Goal: Task Accomplishment & Management: Manage account settings

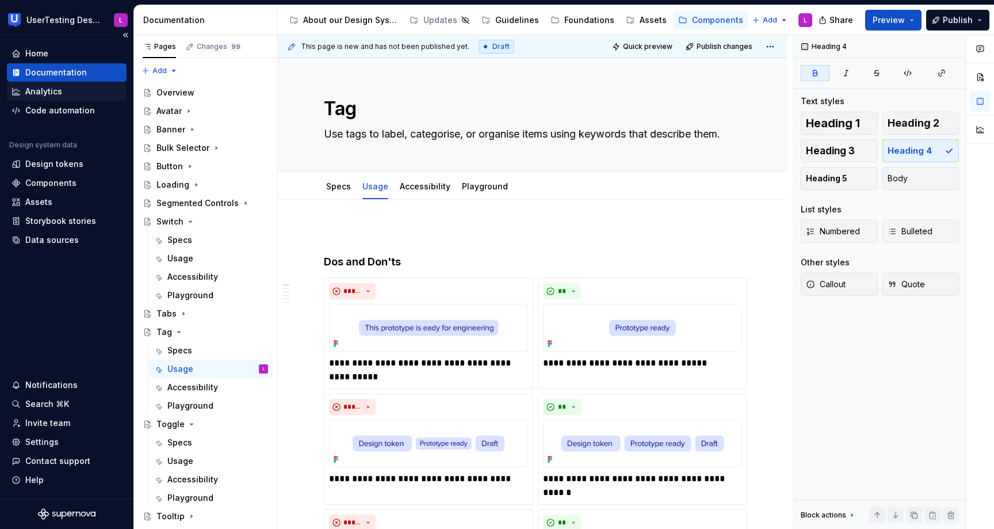
scroll to position [114, 0]
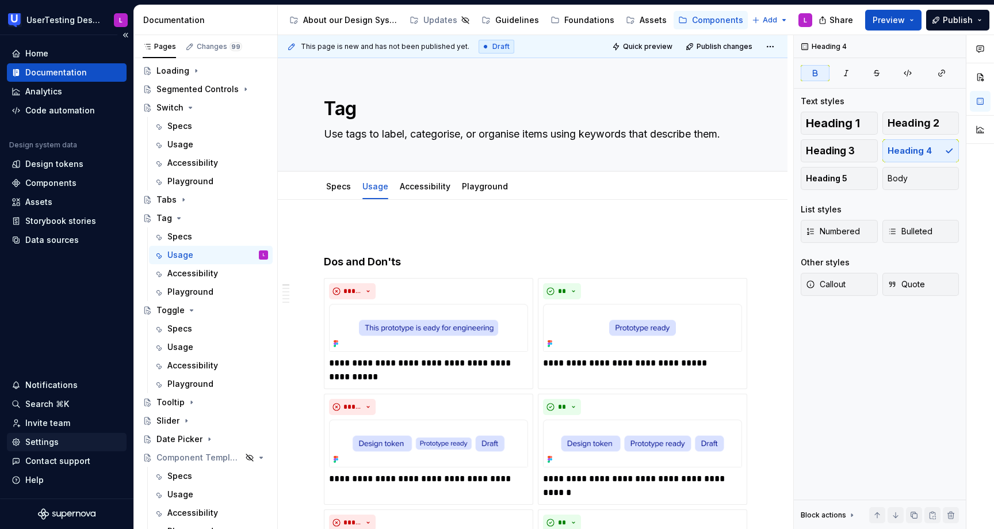
click at [44, 443] on div "Settings" at bounding box center [41, 442] width 33 height 12
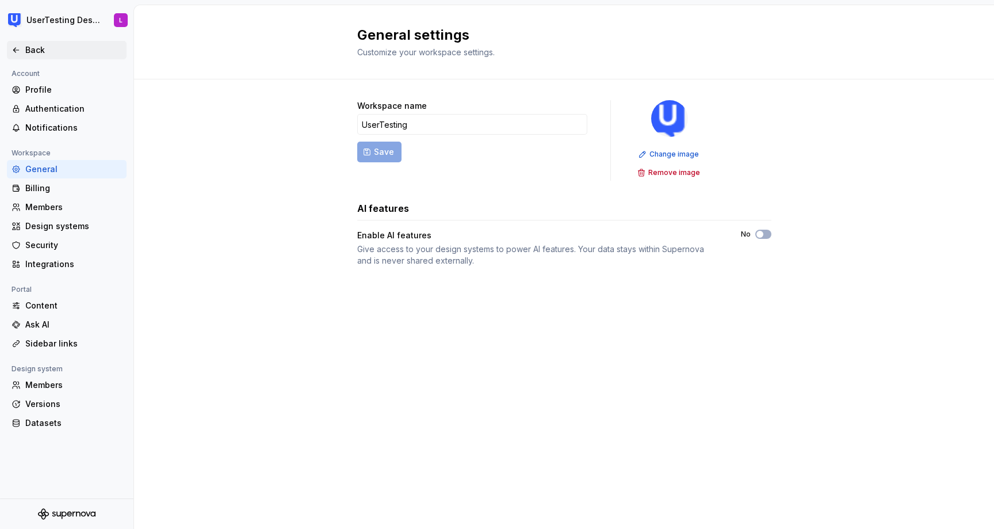
click at [17, 48] on icon at bounding box center [16, 49] width 9 height 9
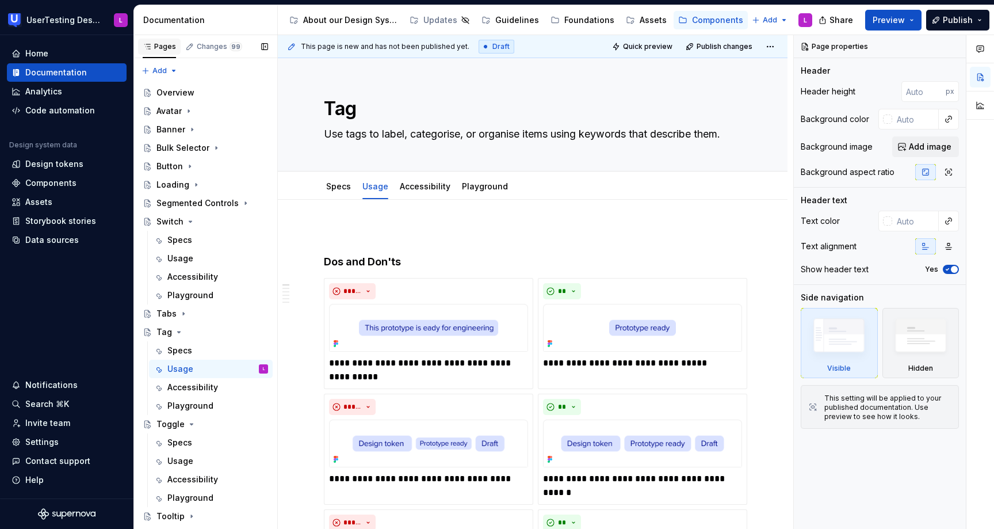
click at [146, 44] on icon "button" at bounding box center [147, 46] width 9 height 9
click at [83, 43] on div "Home Documentation Analytics Code automation Design system data Design tokens C…" at bounding box center [67, 266] width 134 height 463
click at [72, 52] on div "Home" at bounding box center [67, 54] width 110 height 12
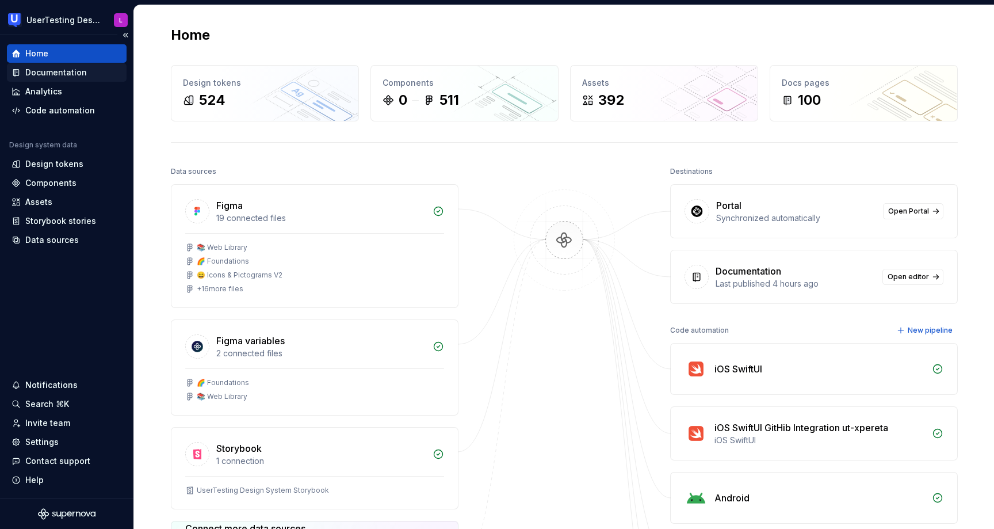
click at [92, 73] on div "Documentation" at bounding box center [67, 73] width 110 height 12
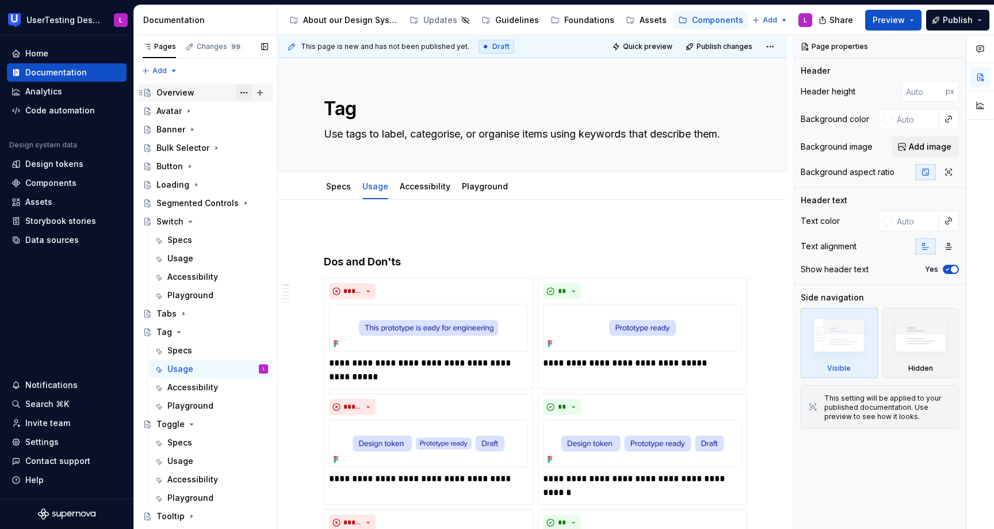
click at [245, 94] on button "Page tree" at bounding box center [244, 93] width 16 height 16
click at [89, 307] on html "UserTesting Design System L Home Documentation Analytics Code automation Design…" at bounding box center [497, 264] width 994 height 529
click at [773, 46] on html "UserTesting Design System L Home Documentation Analytics Code automation Design…" at bounding box center [497, 264] width 994 height 529
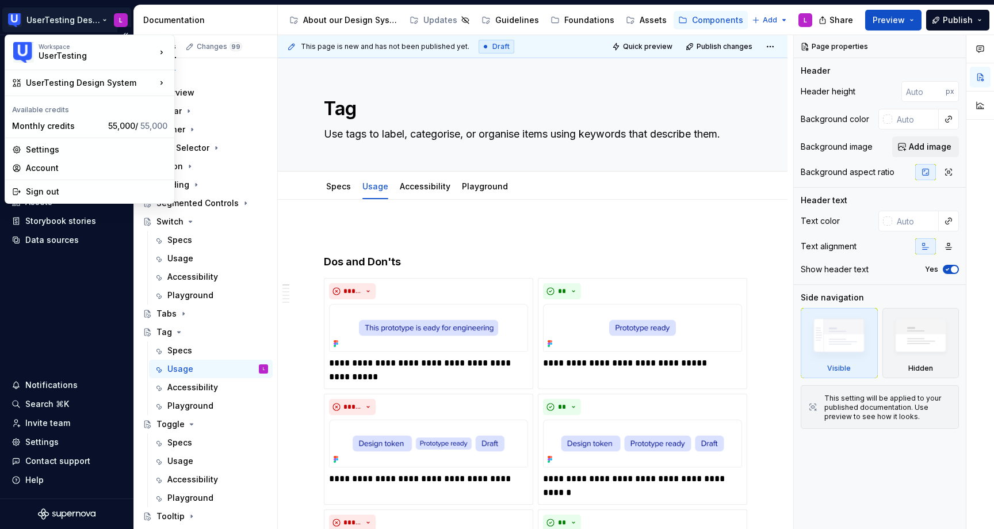
click at [100, 21] on html "UserTesting Design System L Home Documentation Analytics Code automation Design…" at bounding box center [497, 264] width 994 height 529
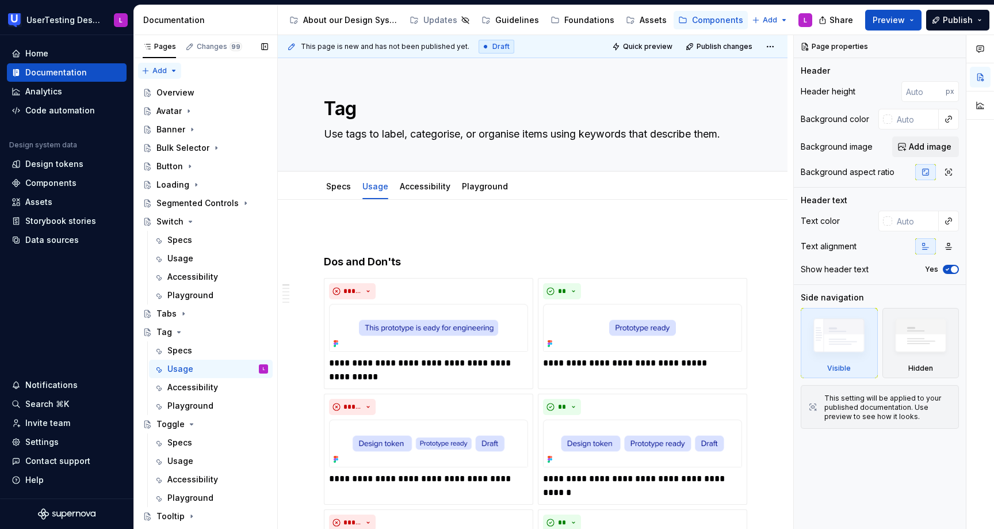
click at [171, 70] on div "Pages Changes 99 Add Accessibility guide for tree Page tree. Navigate the tree …" at bounding box center [206, 284] width 144 height 499
click at [189, 47] on icon "button" at bounding box center [190, 47] width 6 height 6
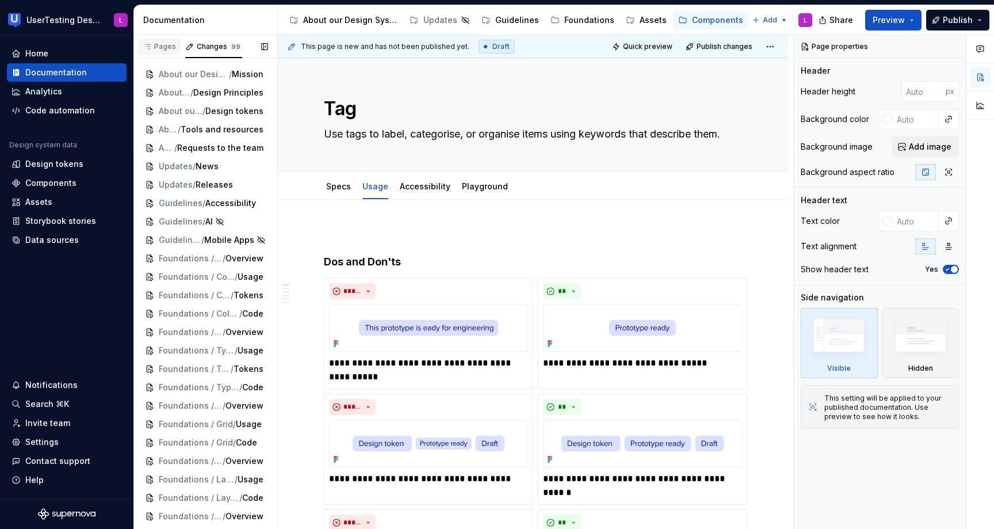
click at [164, 47] on div "Pages" at bounding box center [159, 46] width 33 height 9
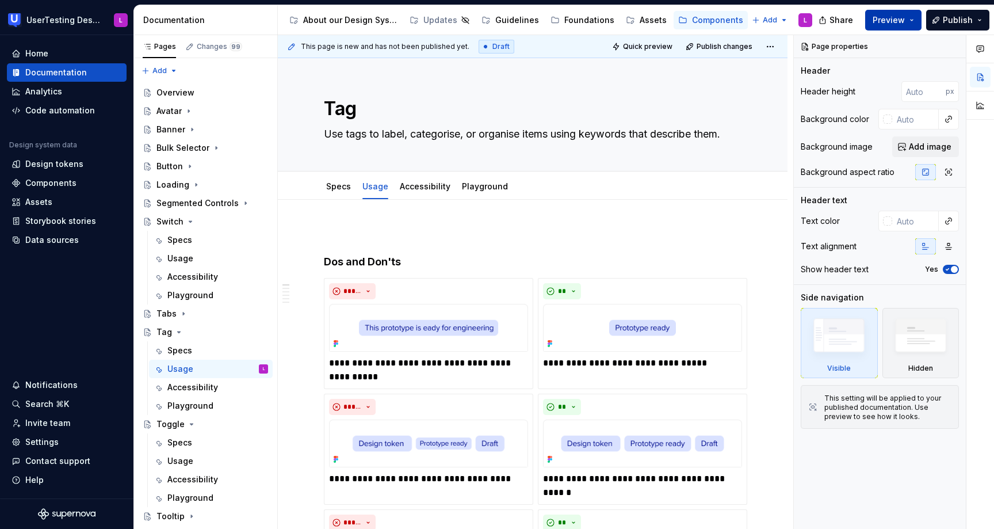
click at [915, 20] on button "Preview" at bounding box center [894, 20] width 56 height 21
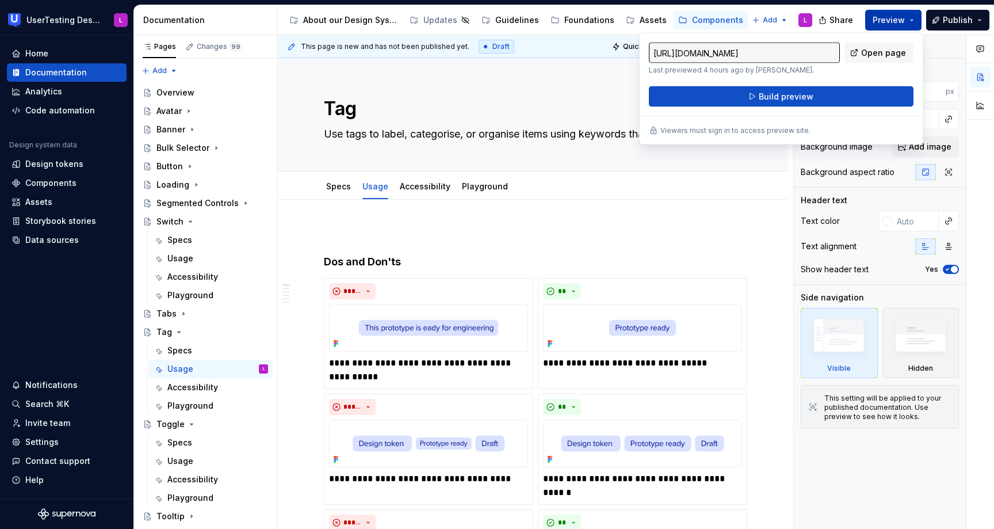
click at [915, 20] on button "Preview" at bounding box center [894, 20] width 56 height 21
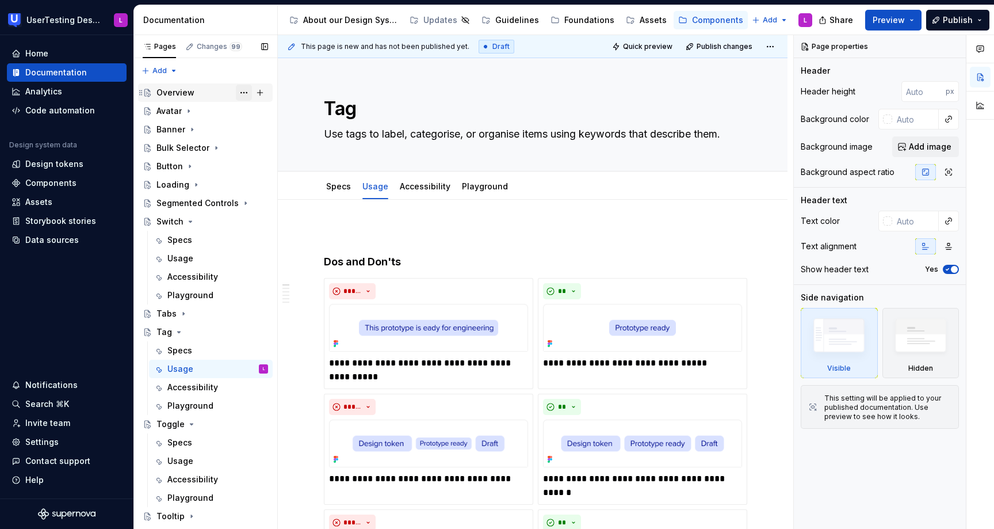
click at [243, 89] on button "Page tree" at bounding box center [244, 93] width 16 height 16
click at [243, 89] on div "Pages Changes 99 Add Accessibility guide for tree Page tree. Navigate the tree …" at bounding box center [206, 284] width 144 height 499
click at [180, 20] on div "Documentation" at bounding box center [207, 20] width 129 height 12
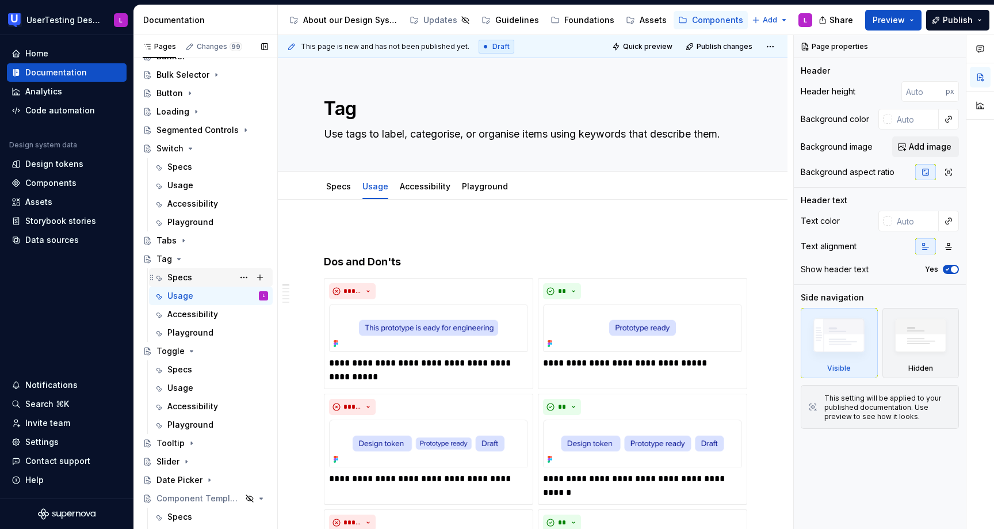
scroll to position [123, 0]
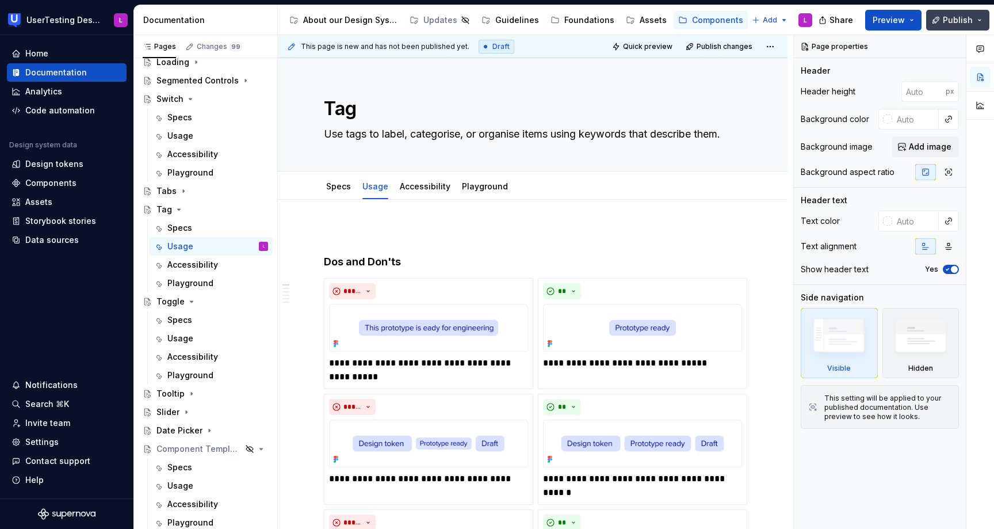
click at [985, 20] on button "Publish" at bounding box center [958, 20] width 63 height 21
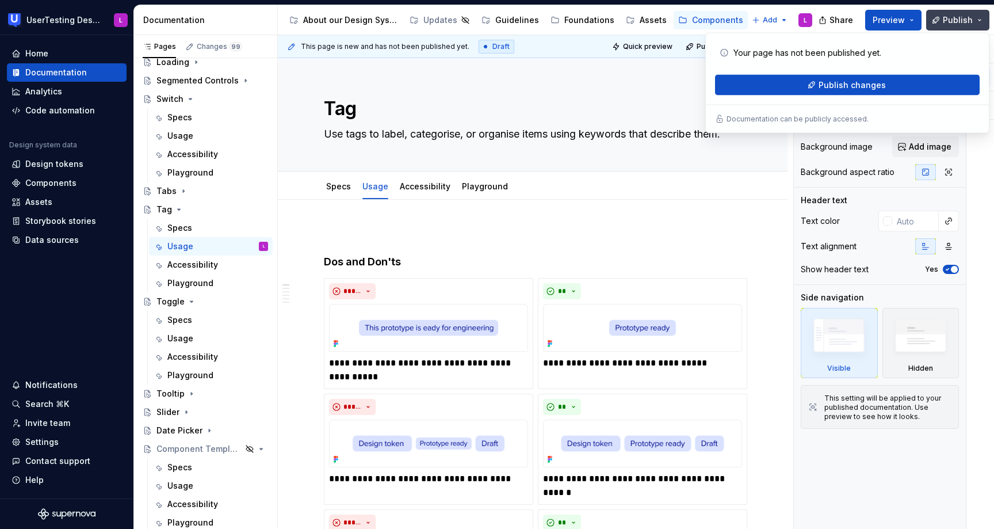
click at [985, 20] on button "Publish" at bounding box center [958, 20] width 63 height 21
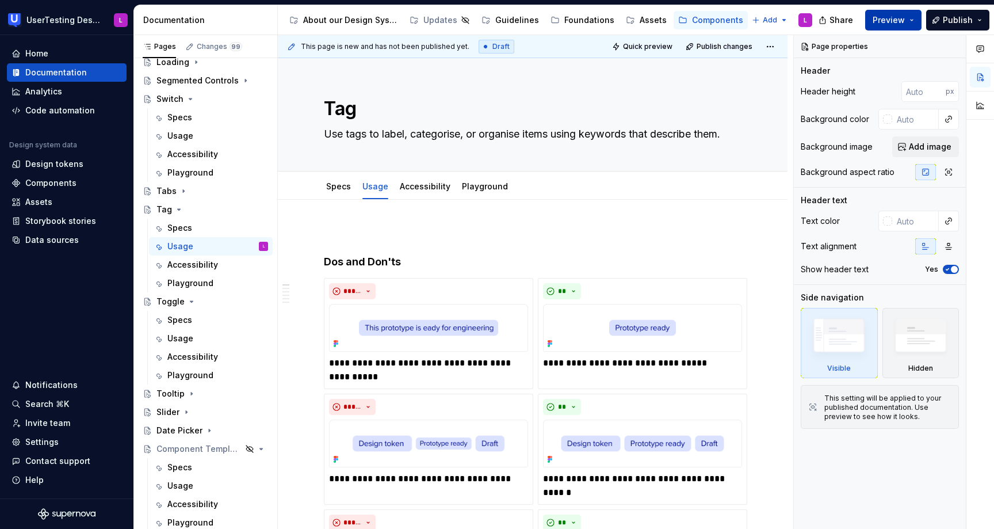
click at [917, 20] on button "Preview" at bounding box center [894, 20] width 56 height 21
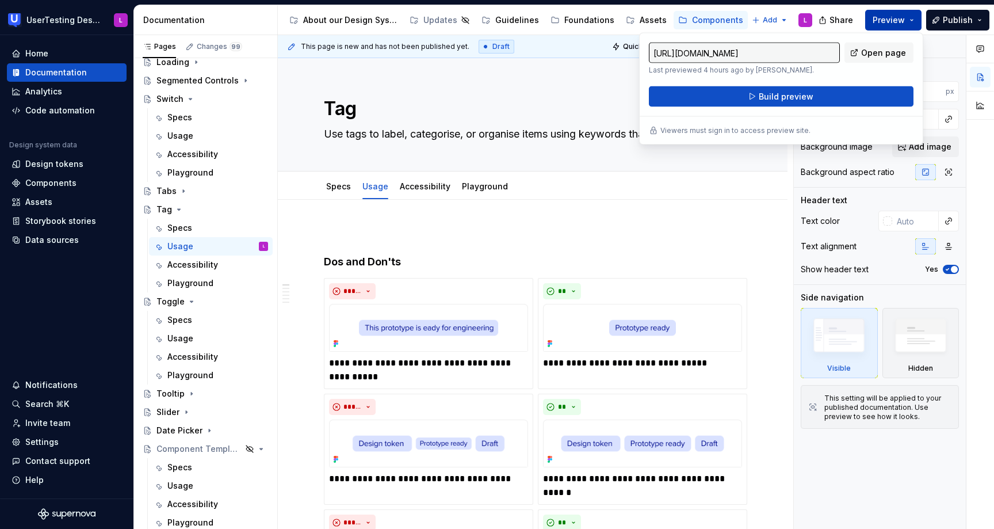
click at [917, 20] on button "Preview" at bounding box center [894, 20] width 56 height 21
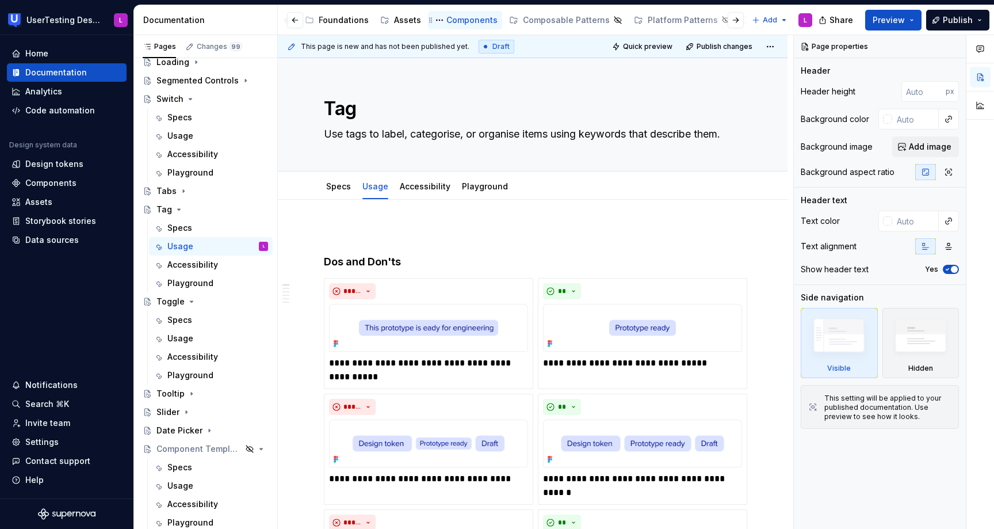
scroll to position [0, 272]
click at [784, 19] on html "UserTesting Design System L Home Documentation Analytics Code automation Design…" at bounding box center [497, 264] width 994 height 529
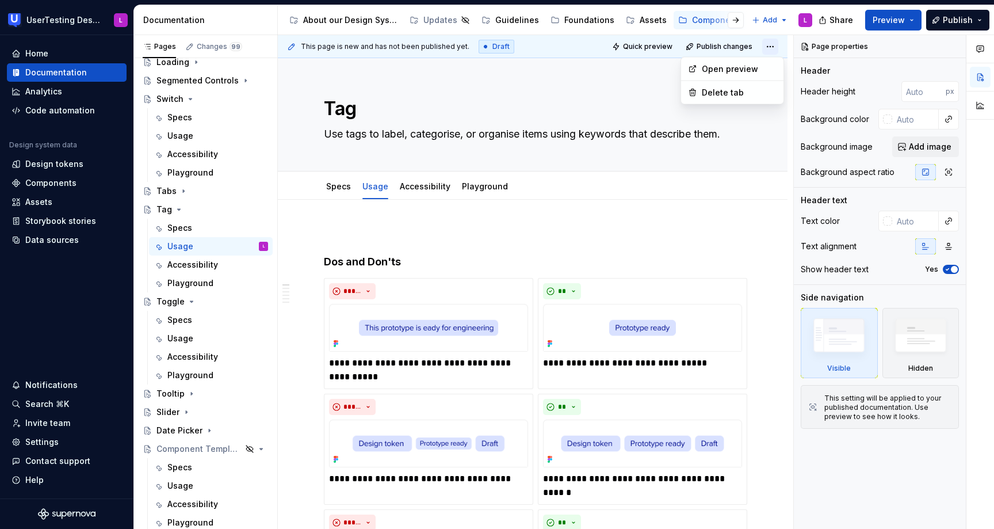
click at [779, 51] on html "UserTesting Design System L Home Documentation Analytics Code automation Design…" at bounding box center [497, 264] width 994 height 529
click at [826, 51] on div "Comments Open comments No comments yet Select ‘Comment’ from the block context …" at bounding box center [894, 282] width 200 height 494
click at [54, 443] on div "Settings" at bounding box center [41, 442] width 33 height 12
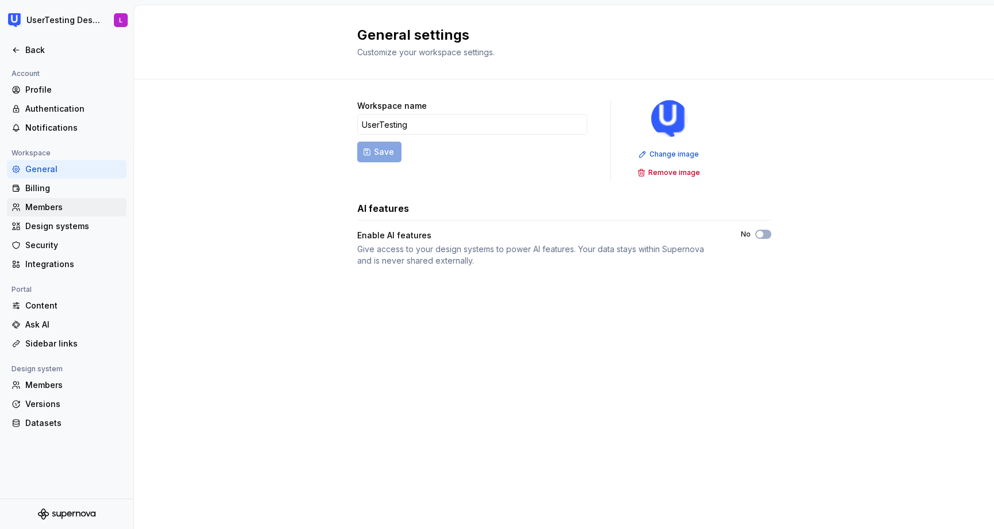
click at [59, 206] on div "Members" at bounding box center [73, 207] width 97 height 12
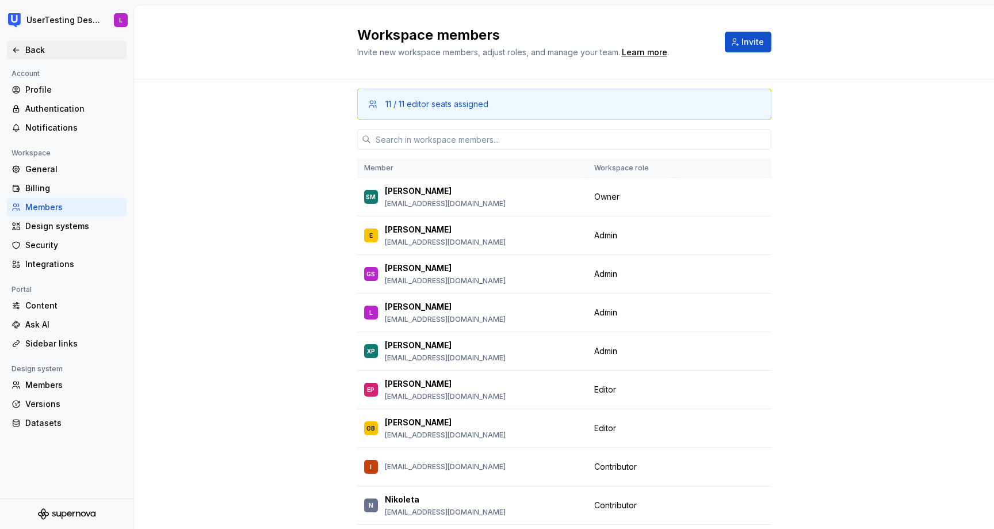
click at [17, 54] on icon at bounding box center [16, 49] width 9 height 9
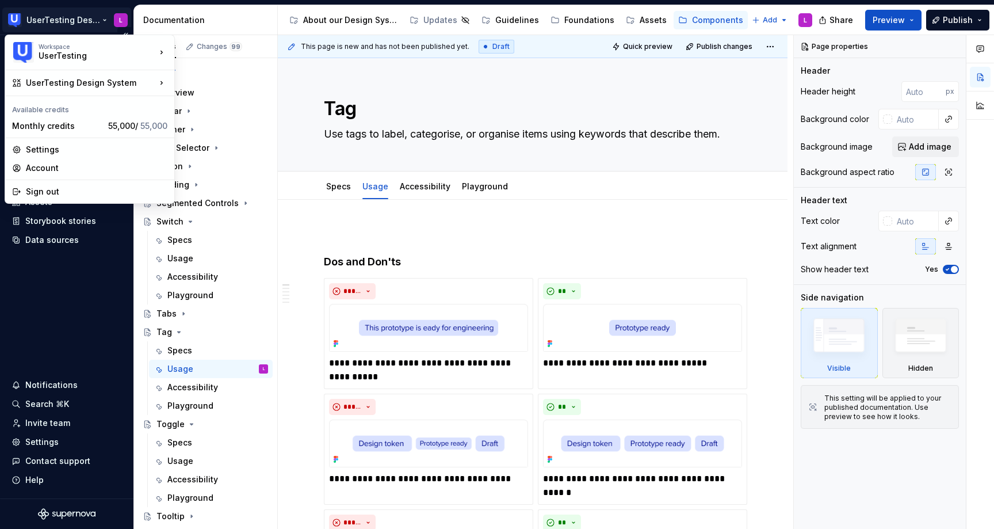
click at [100, 19] on html "UserTesting Design System L Home Documentation Analytics Code automation Design…" at bounding box center [497, 264] width 994 height 529
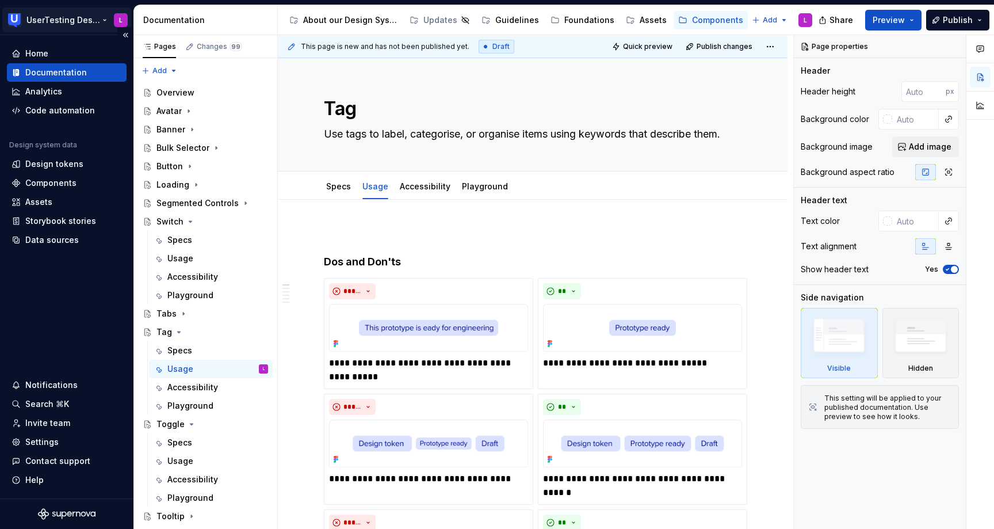
click at [100, 19] on html "UserTesting Design System L Home Documentation Analytics Code automation Design…" at bounding box center [497, 264] width 994 height 529
click at [247, 224] on button "Page tree" at bounding box center [244, 222] width 16 height 16
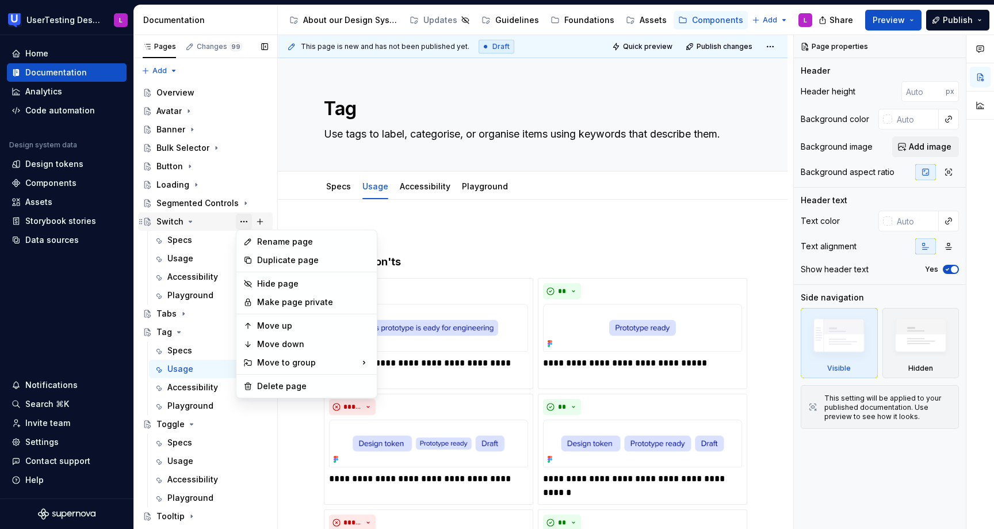
click at [247, 224] on div "Pages Changes 99 Add Accessibility guide for tree Page tree. Navigate the tree …" at bounding box center [206, 284] width 144 height 499
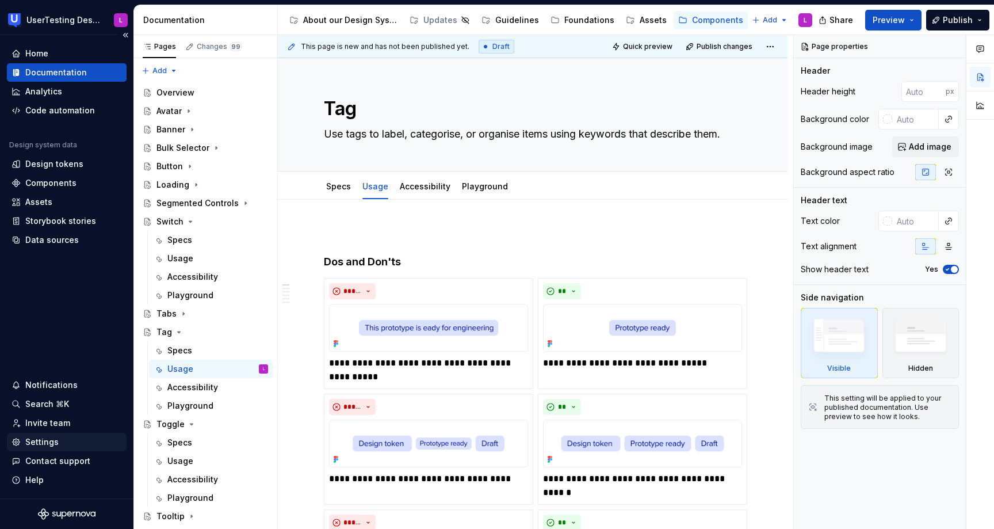
click at [48, 447] on div "Settings" at bounding box center [41, 442] width 33 height 12
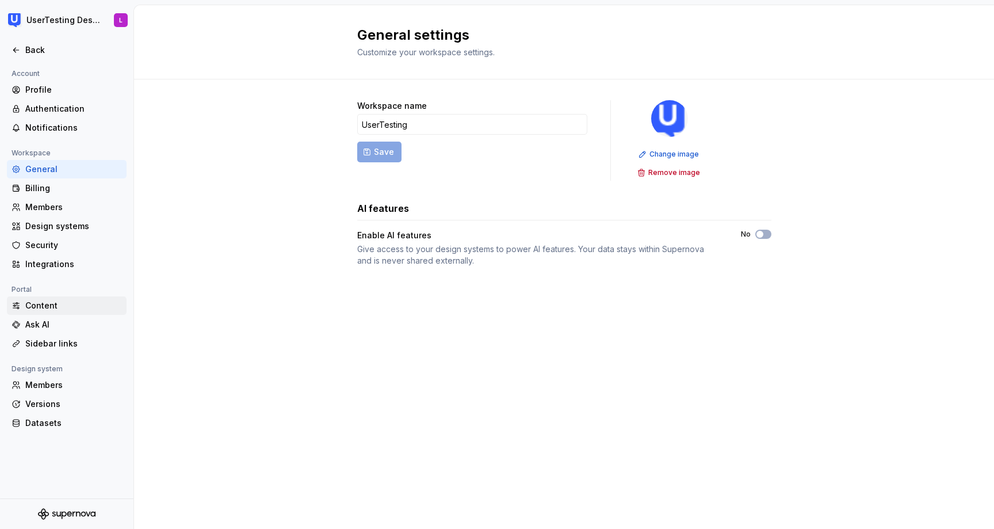
click at [54, 307] on div "Content" at bounding box center [73, 306] width 97 height 12
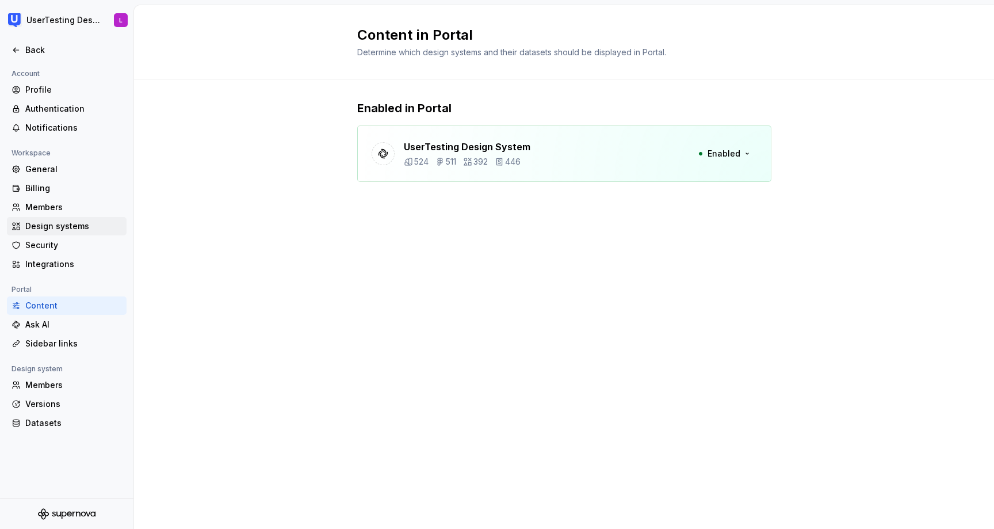
click at [77, 224] on div "Design systems" at bounding box center [73, 226] width 97 height 12
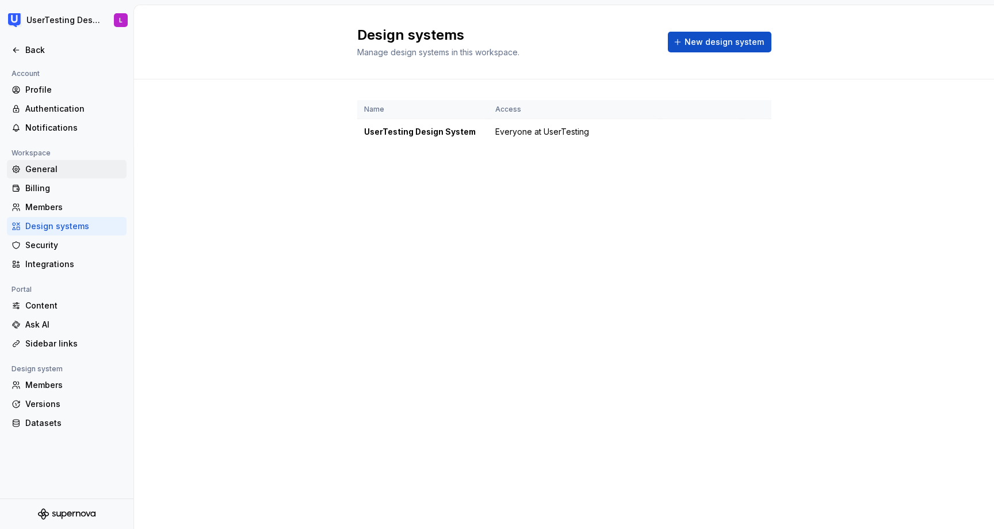
click at [54, 163] on div "General" at bounding box center [67, 169] width 120 height 18
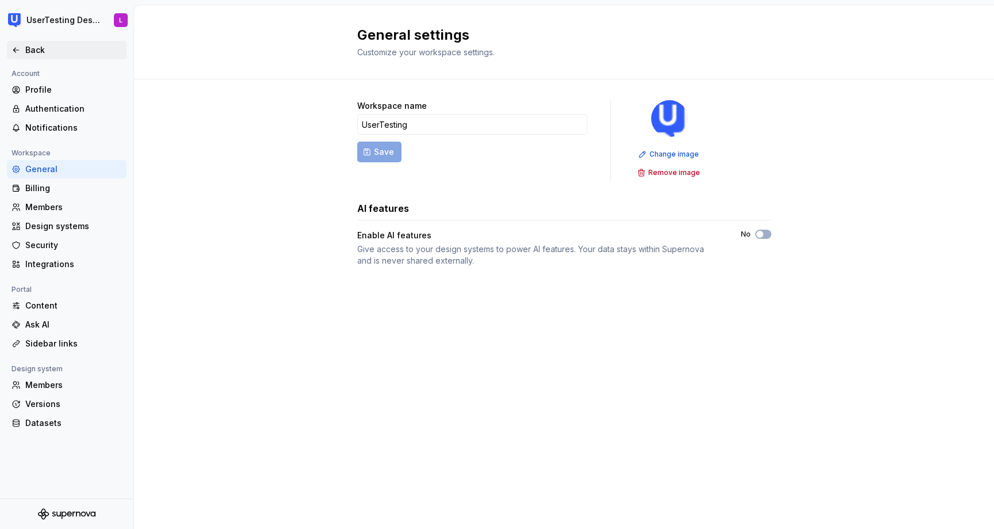
click at [16, 48] on icon at bounding box center [16, 49] width 9 height 9
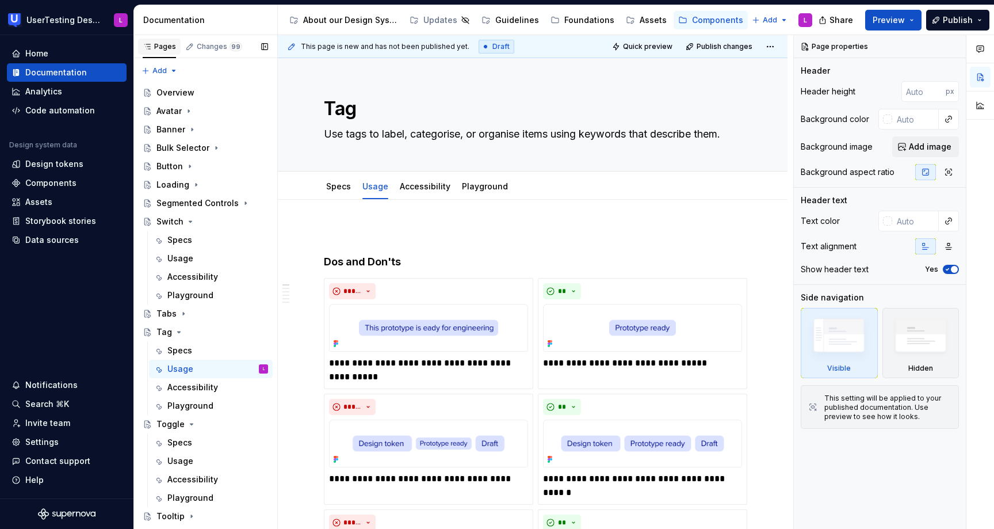
click at [147, 47] on icon "button" at bounding box center [147, 46] width 9 height 9
click at [753, 82] on span "Edit header" at bounding box center [748, 78] width 46 height 12
click at [779, 41] on html "UserTesting Design System L Home Documentation Analytics Code automation Design…" at bounding box center [497, 264] width 994 height 529
click at [191, 218] on icon "Page tree" at bounding box center [190, 221] width 9 height 9
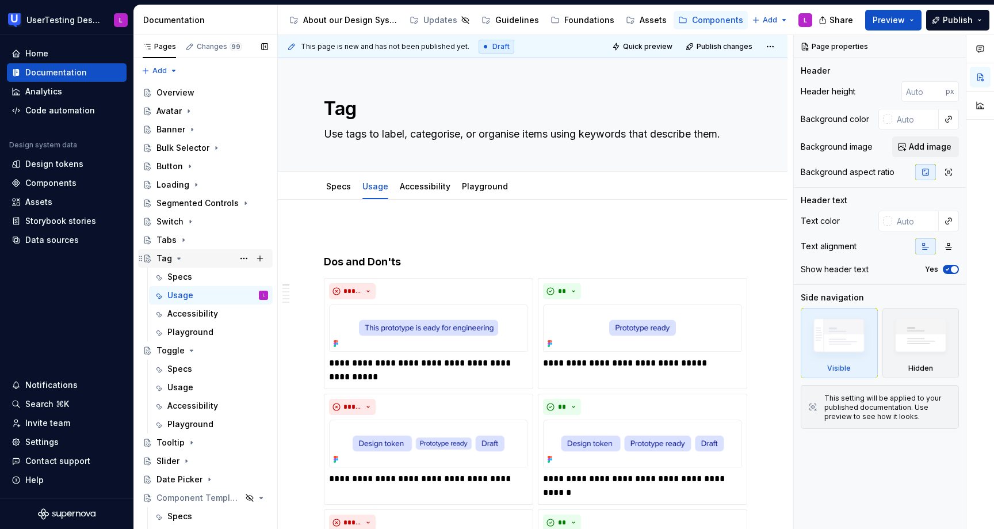
click at [178, 257] on icon "Page tree" at bounding box center [178, 258] width 9 height 9
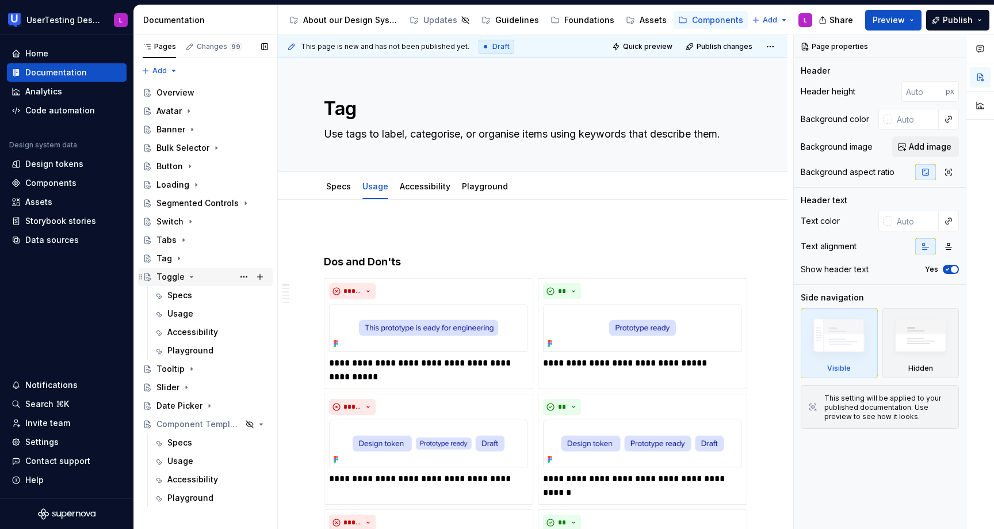
click at [192, 280] on icon "Page tree" at bounding box center [191, 276] width 9 height 9
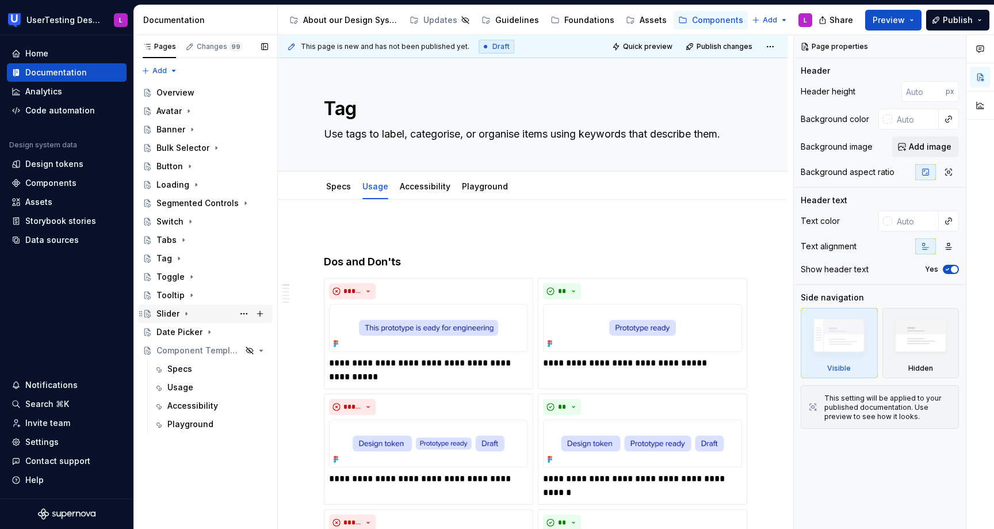
click at [186, 313] on icon "Page tree" at bounding box center [186, 313] width 1 height 3
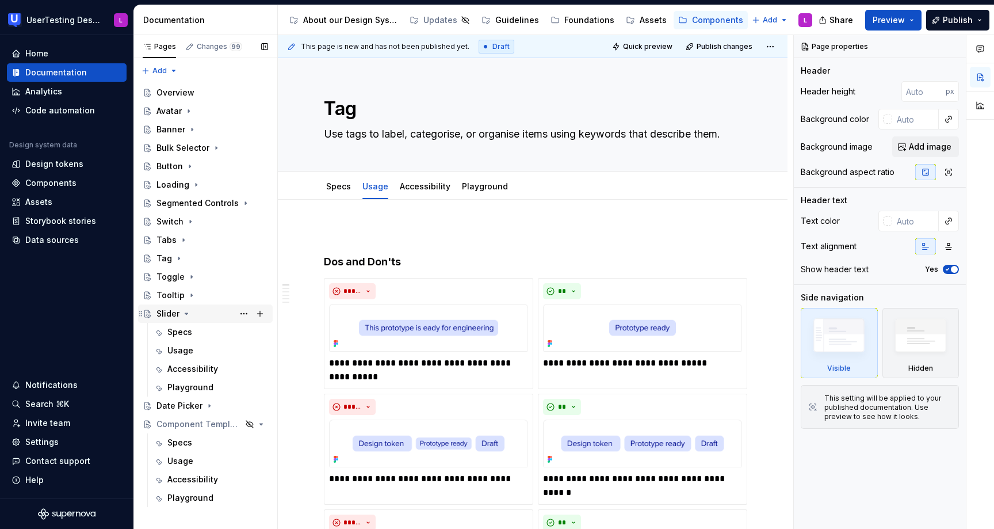
click at [185, 312] on icon "Page tree" at bounding box center [186, 313] width 9 height 9
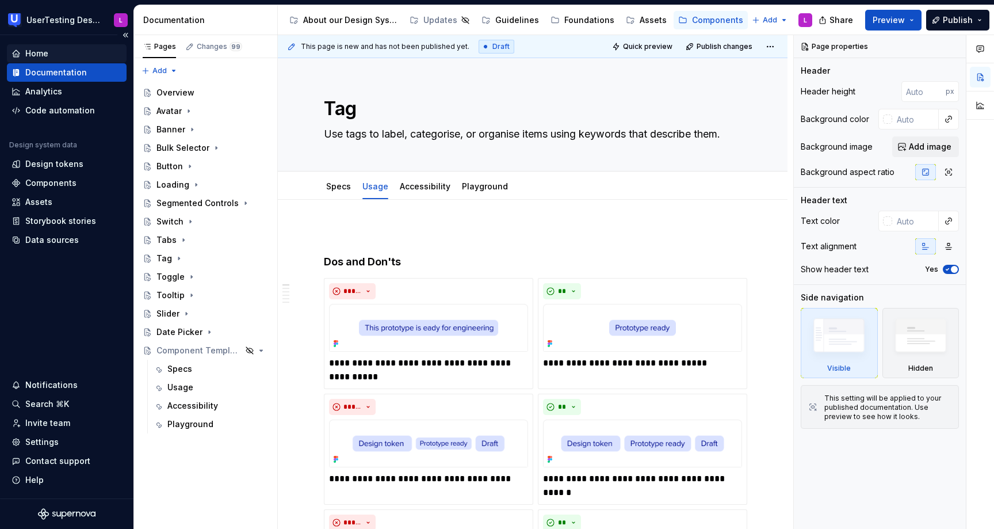
click at [57, 52] on div "Home" at bounding box center [67, 54] width 110 height 12
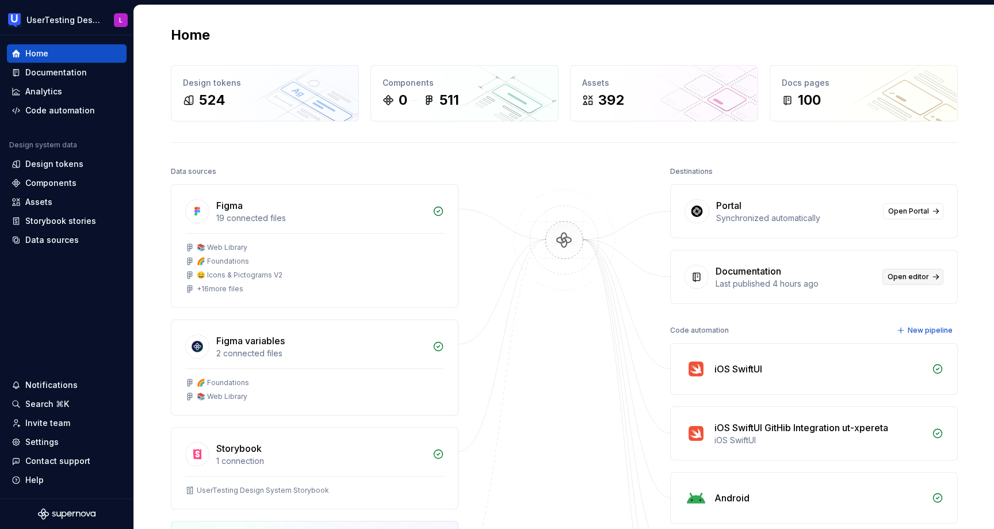
click at [906, 274] on span "Open editor" at bounding box center [908, 276] width 41 height 9
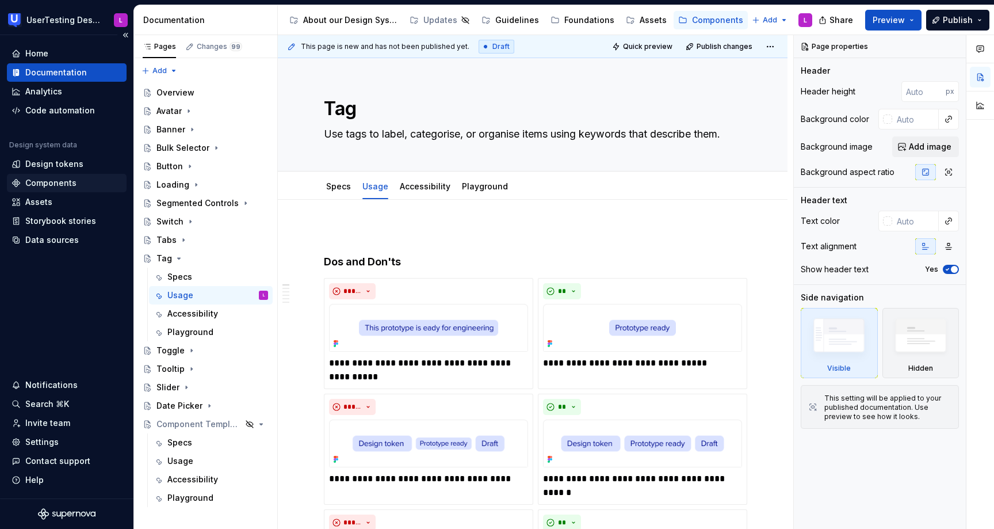
click at [62, 182] on div "Components" at bounding box center [50, 183] width 51 height 12
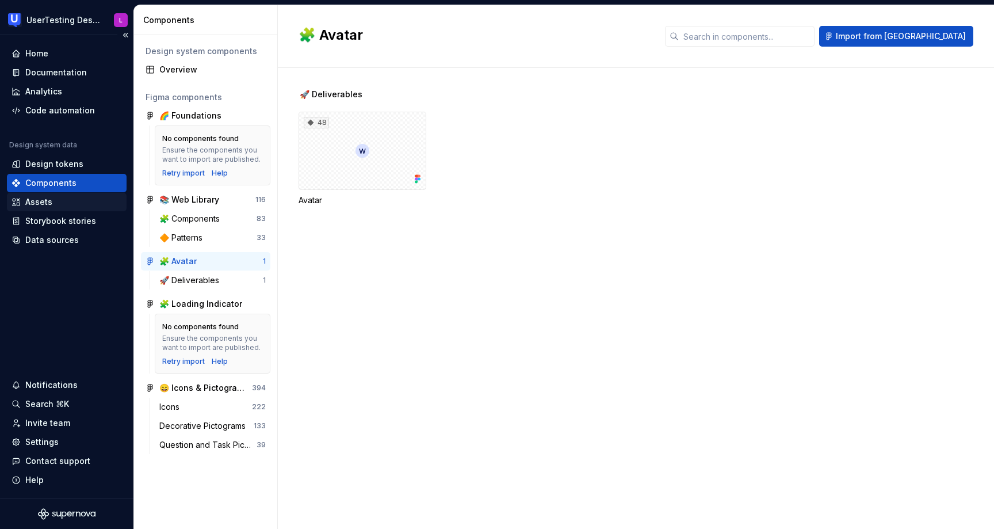
click at [55, 195] on div "Assets" at bounding box center [67, 202] width 120 height 18
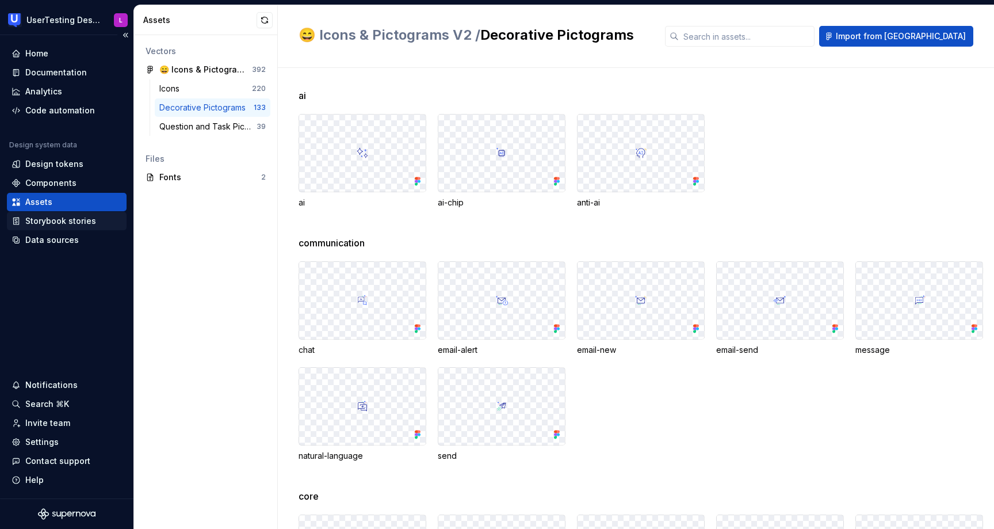
click at [50, 225] on div "Storybook stories" at bounding box center [60, 221] width 71 height 12
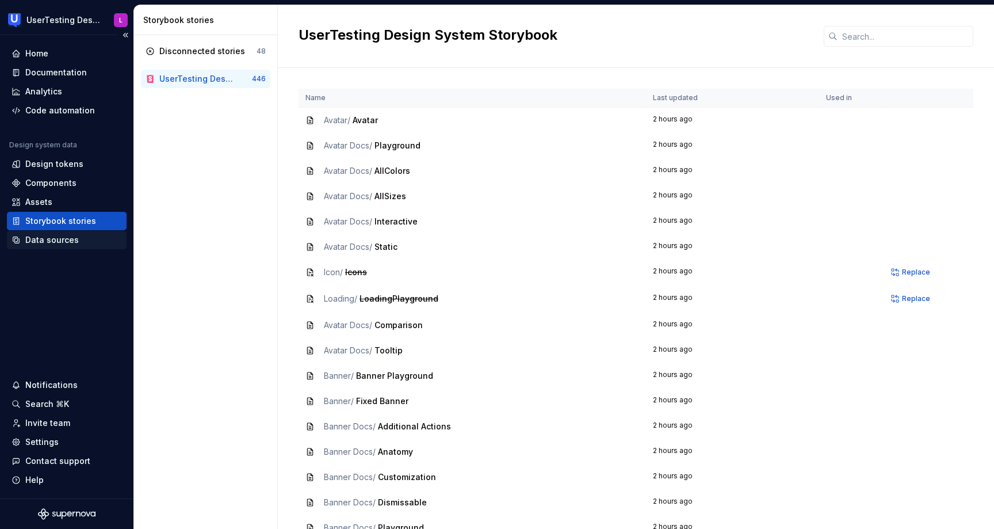
click at [49, 241] on div "Data sources" at bounding box center [52, 240] width 54 height 12
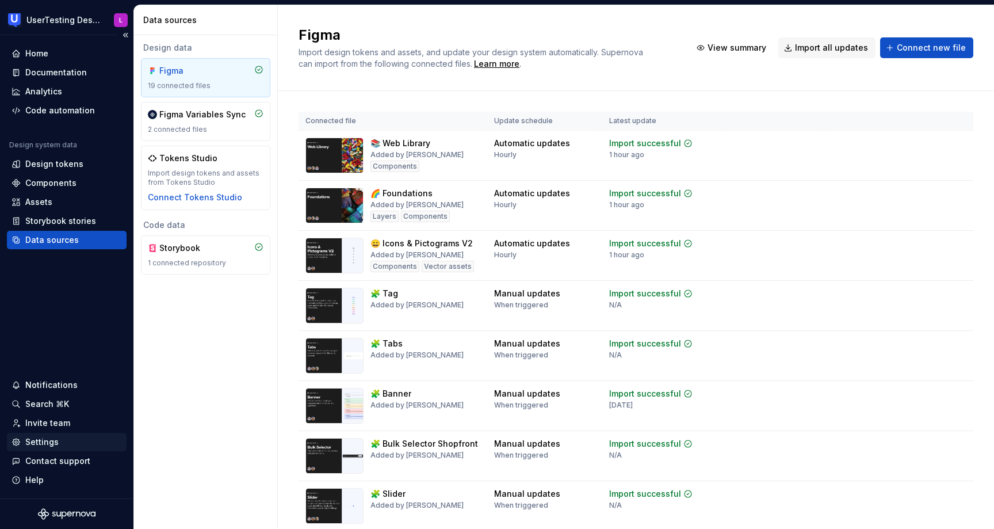
click at [52, 439] on div "Settings" at bounding box center [41, 442] width 33 height 12
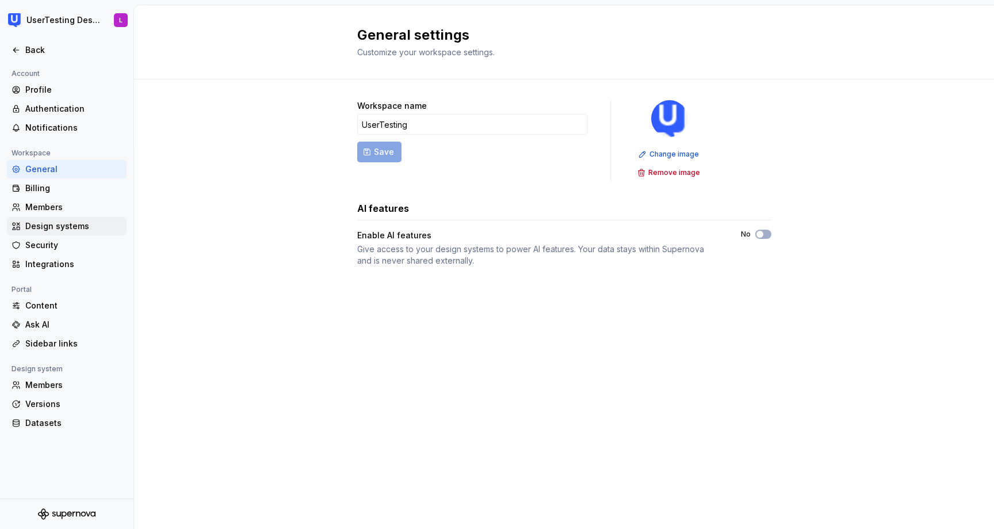
click at [60, 231] on div "Design systems" at bounding box center [73, 226] width 97 height 12
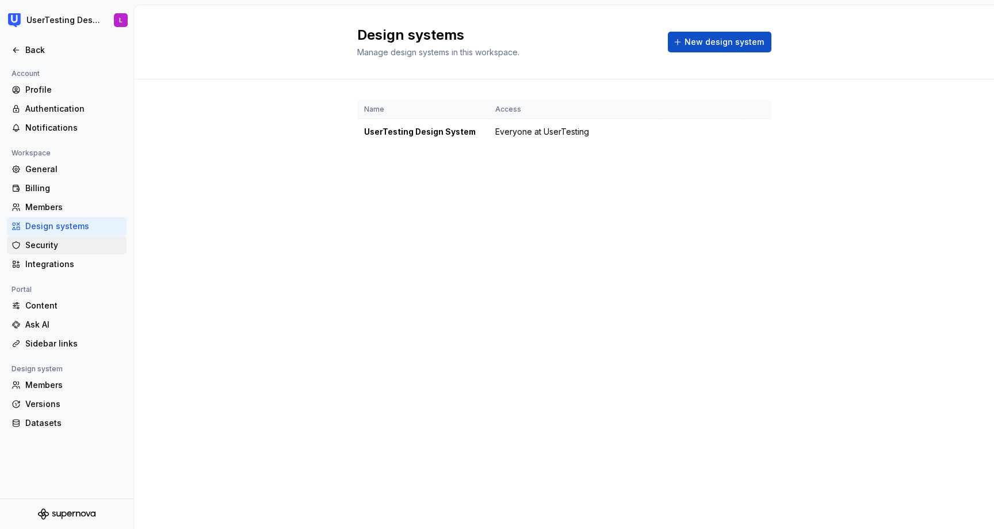
click at [59, 245] on div "Security" at bounding box center [73, 245] width 97 height 12
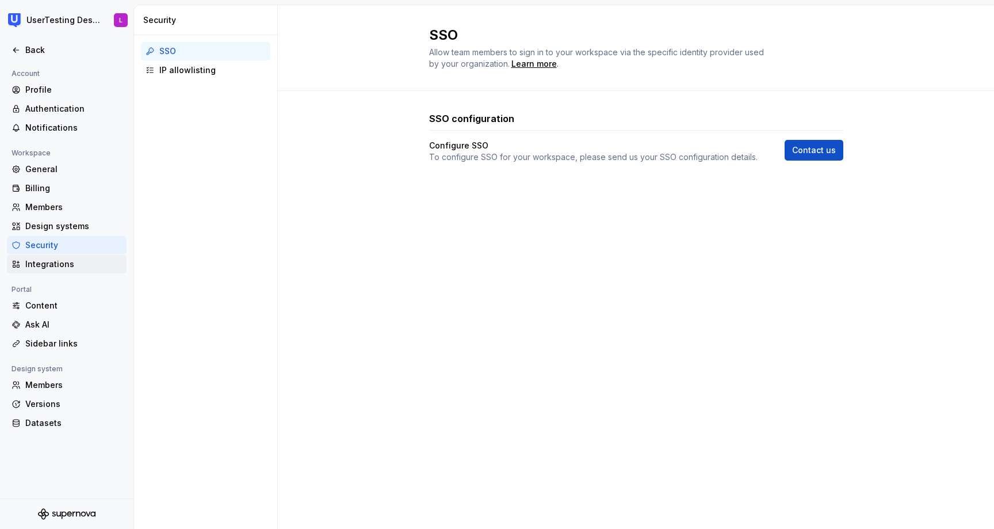
click at [63, 268] on div "Integrations" at bounding box center [73, 264] width 97 height 12
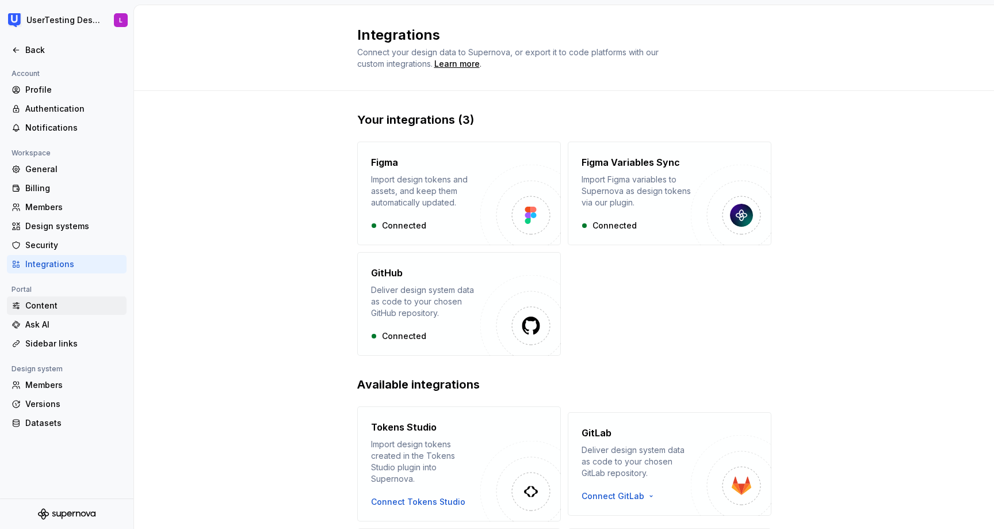
click at [64, 307] on div "Content" at bounding box center [73, 306] width 97 height 12
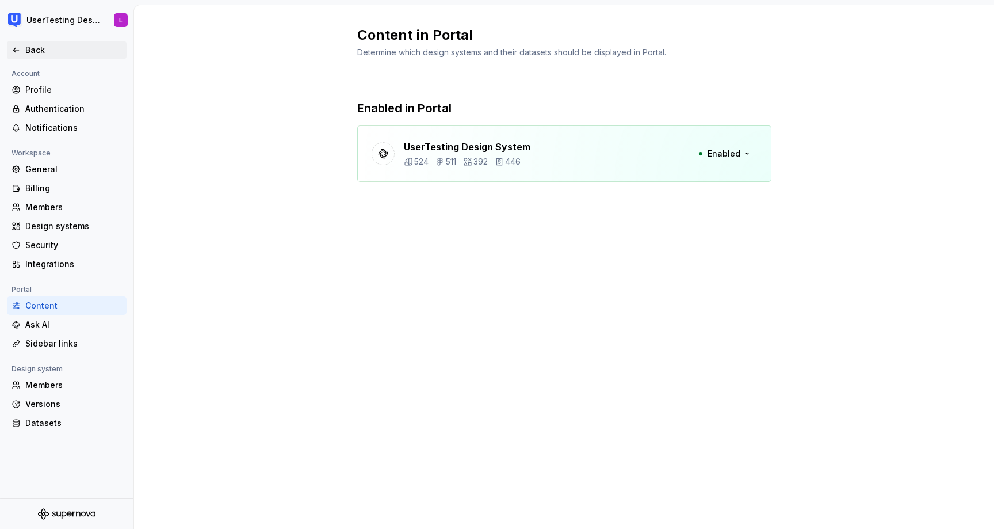
click at [13, 49] on icon at bounding box center [16, 49] width 9 height 9
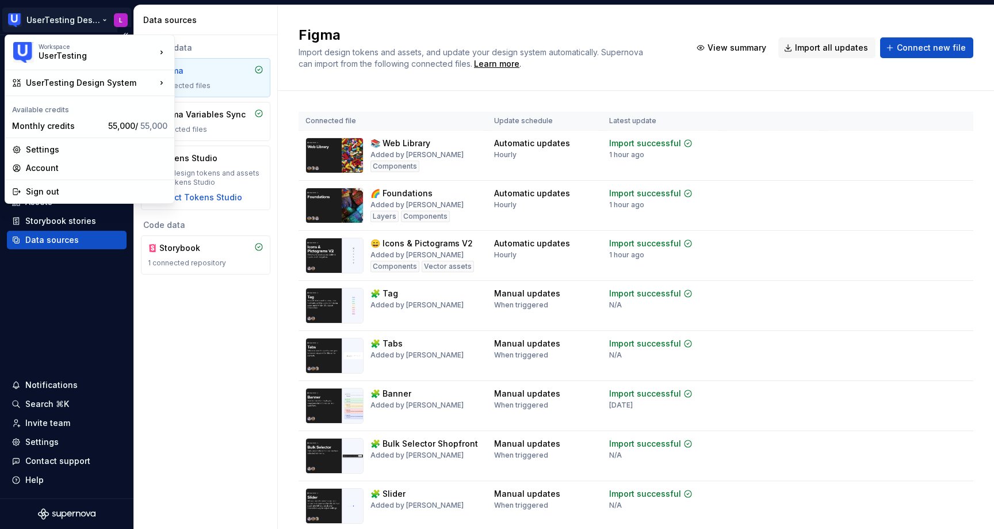
click at [120, 22] on html "UserTesting Design System L Home Documentation Analytics Code automation Design…" at bounding box center [497, 264] width 994 height 529
click at [59, 146] on div "Settings" at bounding box center [97, 150] width 142 height 12
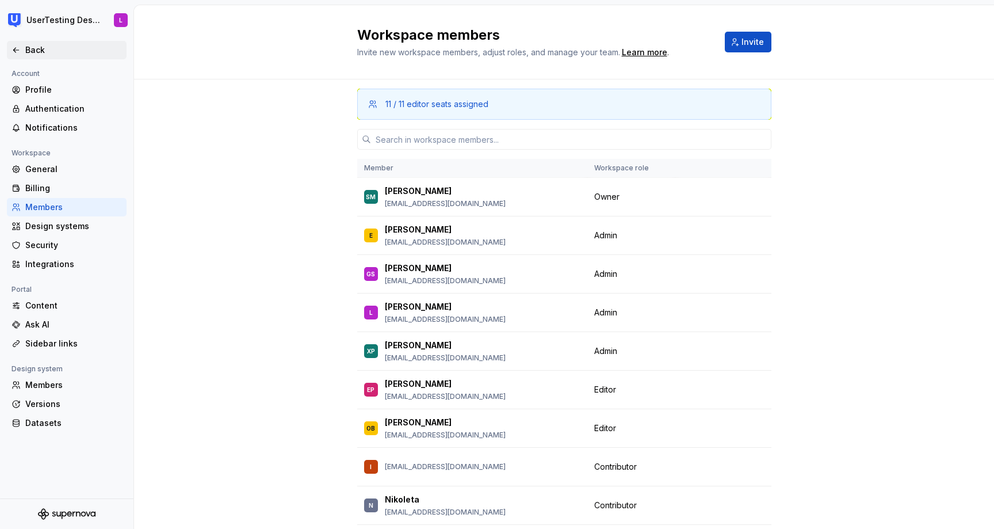
click at [14, 51] on icon at bounding box center [15, 50] width 5 height 5
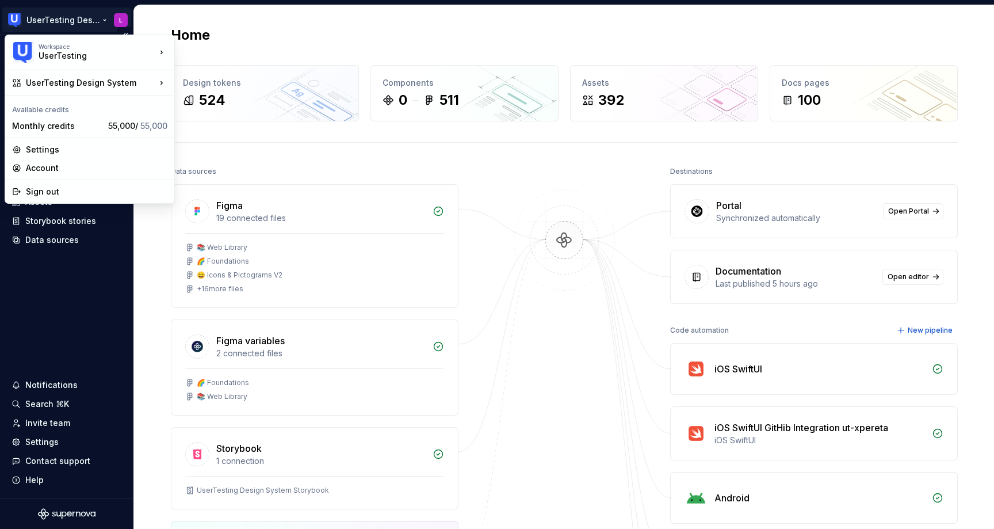
click at [117, 15] on html "UserTesting Design System L Home Documentation Analytics Code automation Design…" at bounding box center [497, 264] width 994 height 529
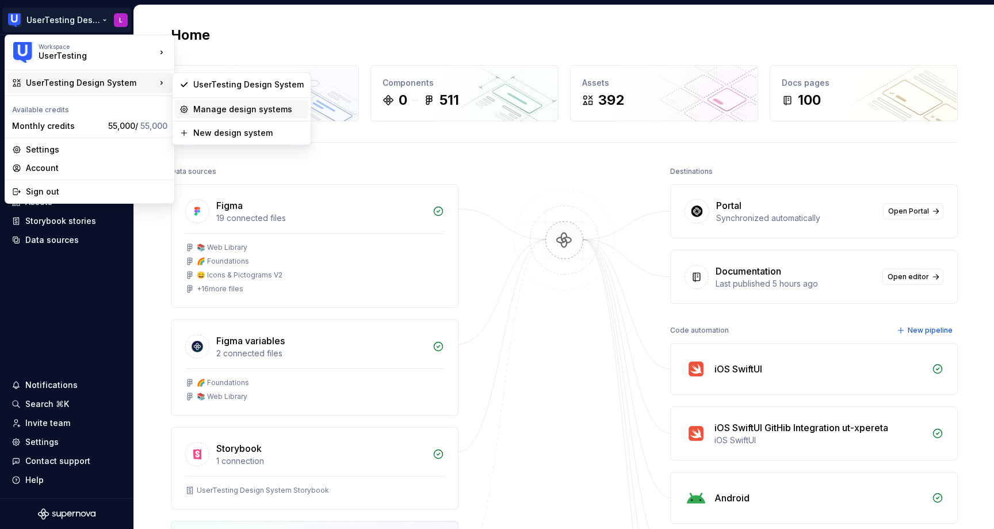
click at [216, 115] on div "Manage design systems" at bounding box center [242, 109] width 134 height 18
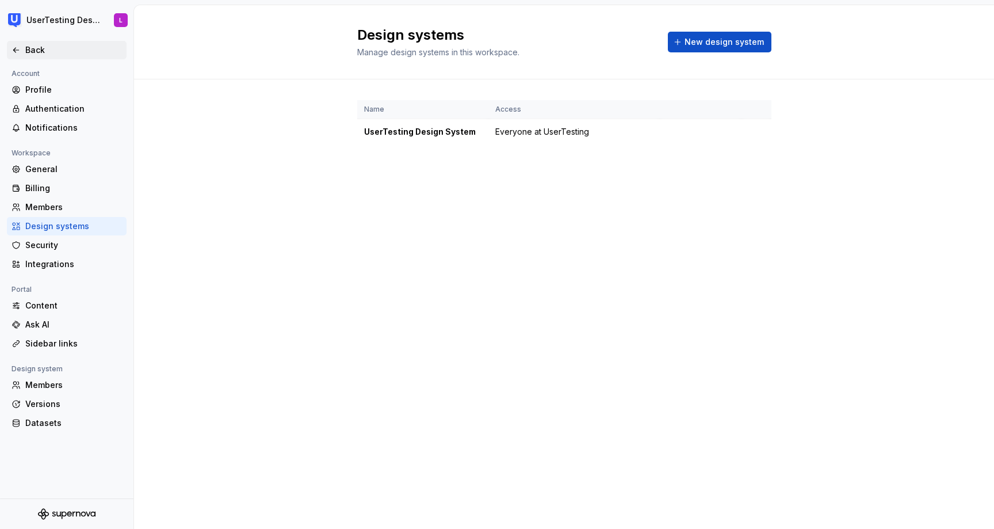
click at [16, 50] on icon at bounding box center [15, 50] width 5 height 5
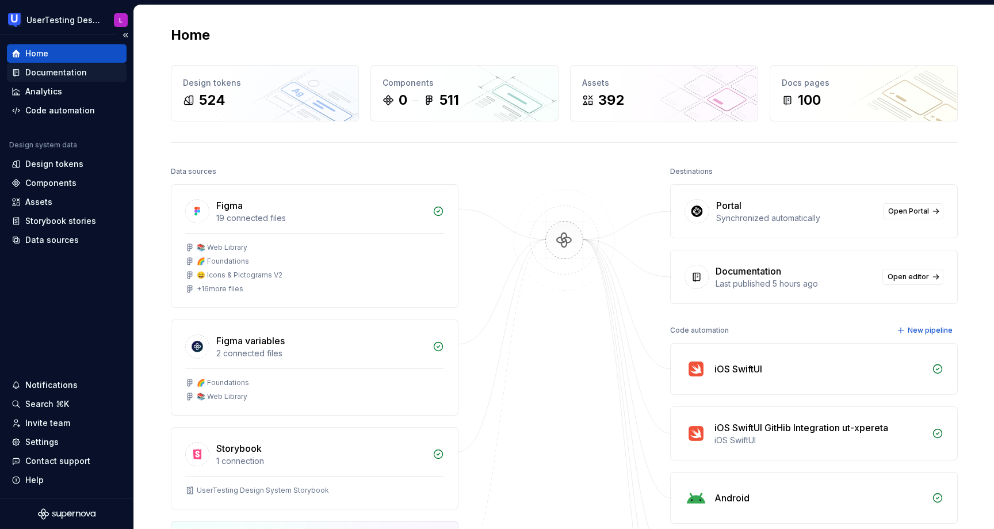
click at [73, 68] on div "Documentation" at bounding box center [56, 73] width 62 height 12
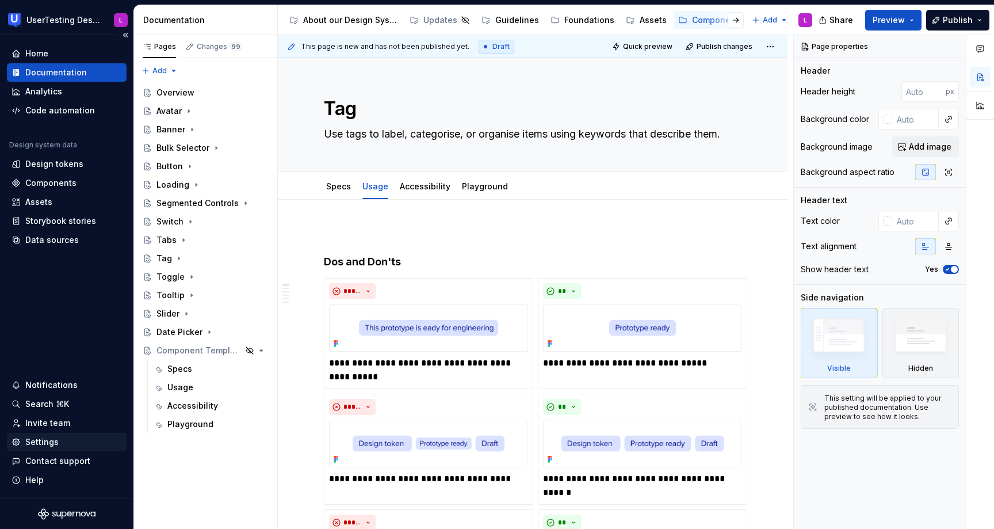
click at [52, 441] on div "Settings" at bounding box center [41, 442] width 33 height 12
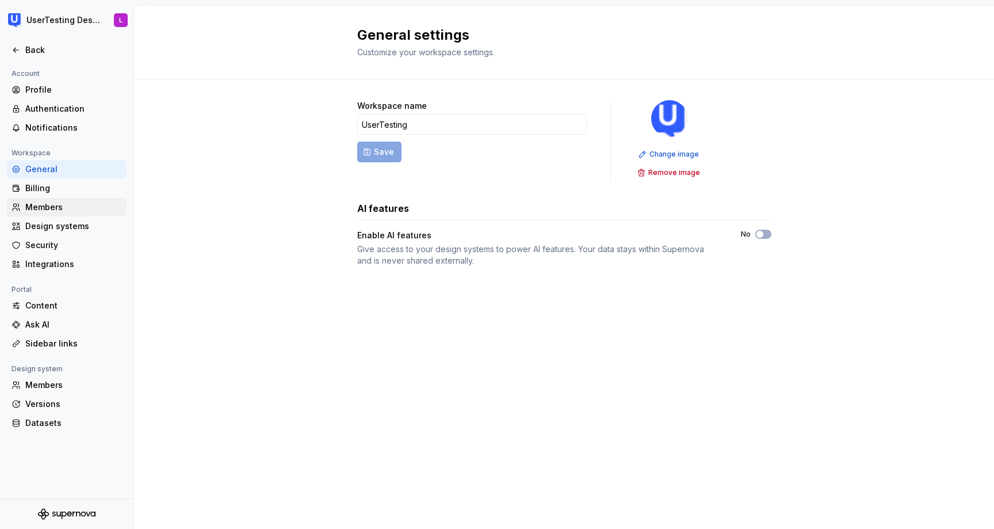
click at [59, 205] on div "Members" at bounding box center [73, 207] width 97 height 12
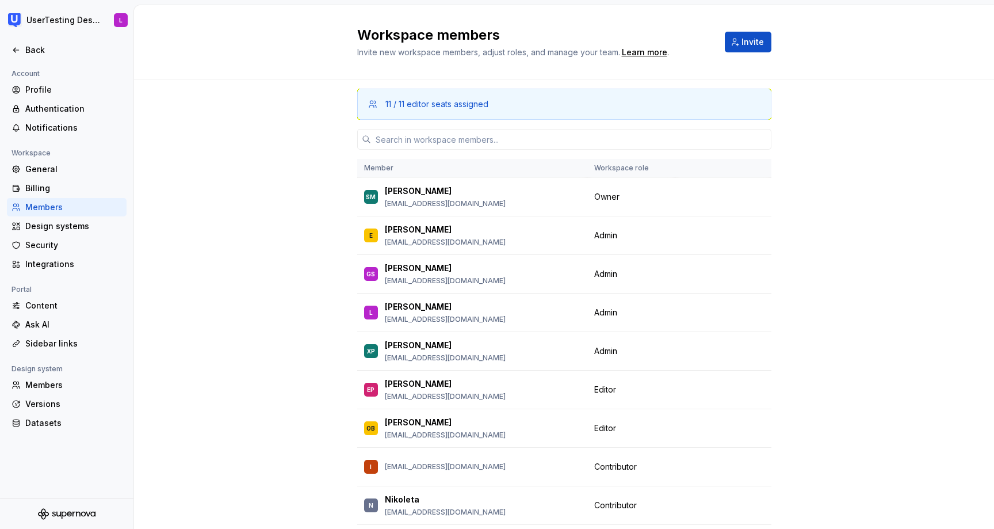
scroll to position [74, 0]
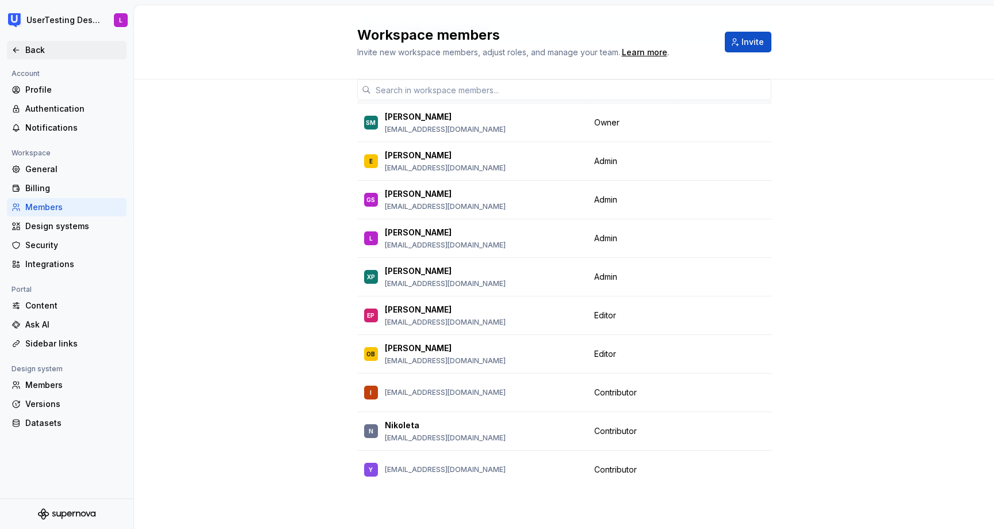
click at [17, 52] on icon at bounding box center [16, 49] width 9 height 9
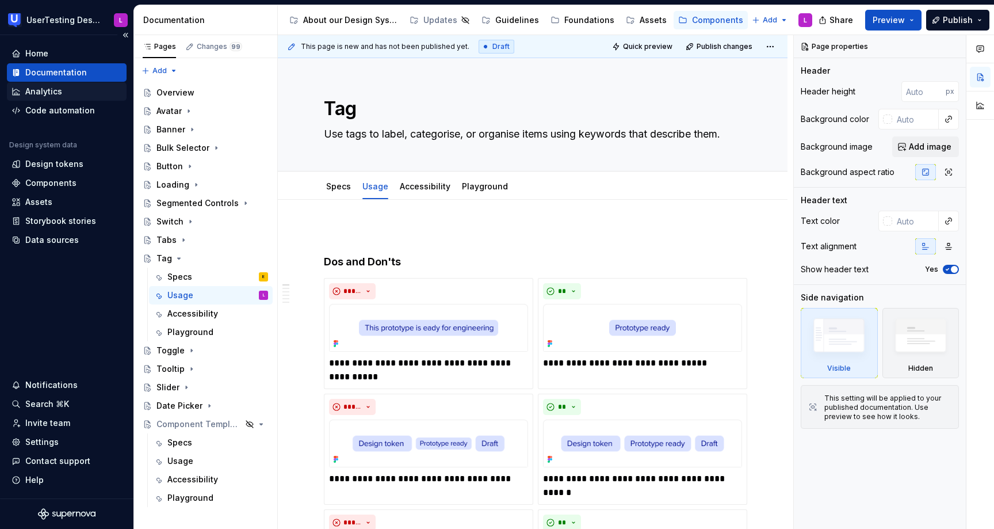
type textarea "*"
click at [55, 291] on div "Home Documentation Analytics Code automation Design system data Design tokens C…" at bounding box center [67, 266] width 134 height 463
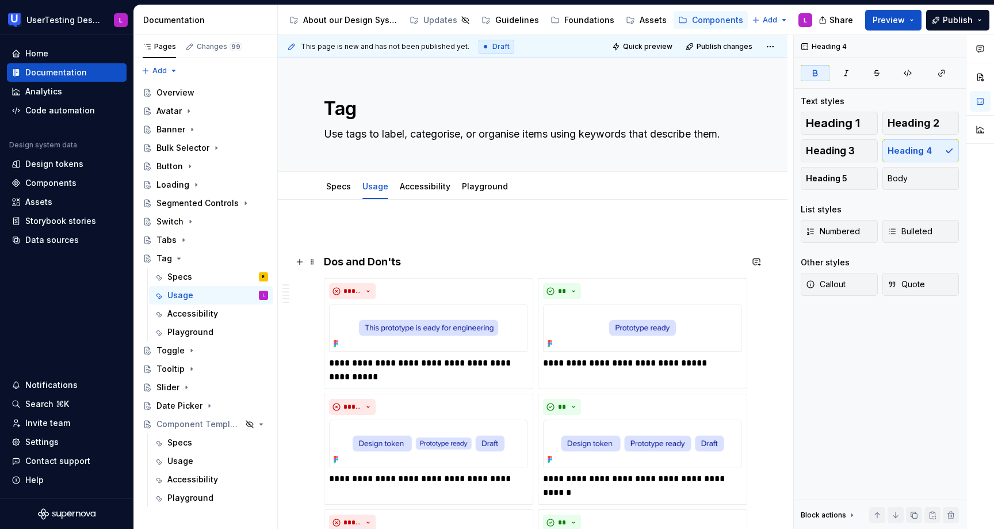
click at [325, 257] on strong "Dos and Don'ts" at bounding box center [362, 262] width 77 height 12
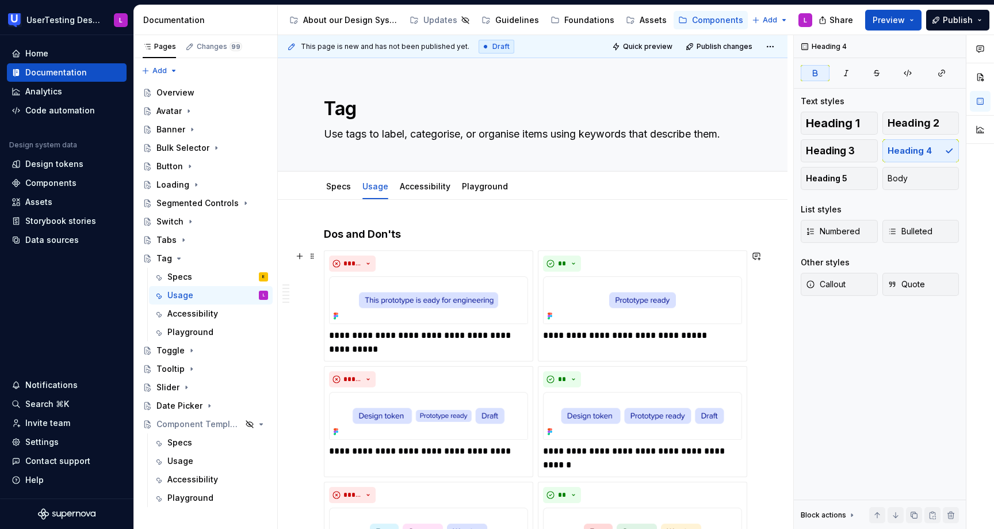
type textarea "*"
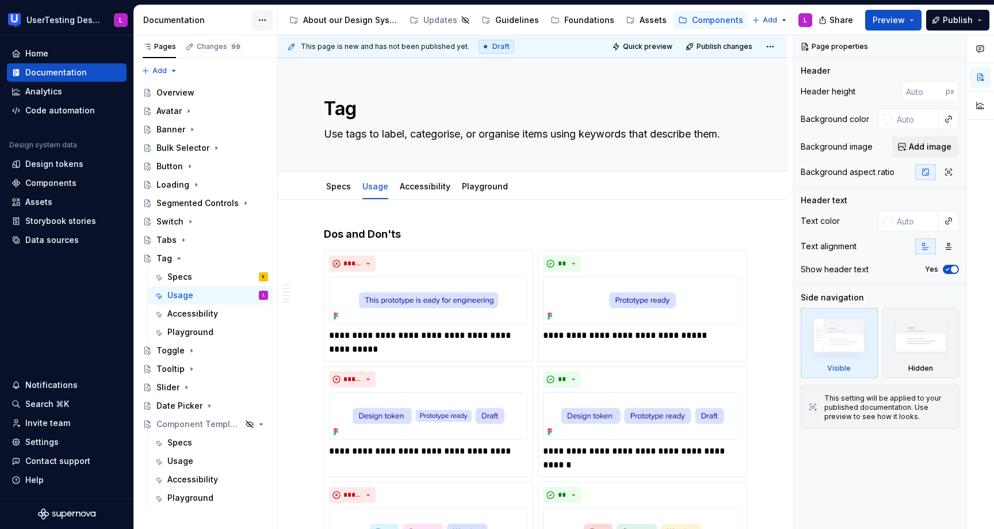
click at [262, 18] on html "UserTesting Design System L Home Documentation Analytics Code automation Design…" at bounding box center [497, 264] width 994 height 529
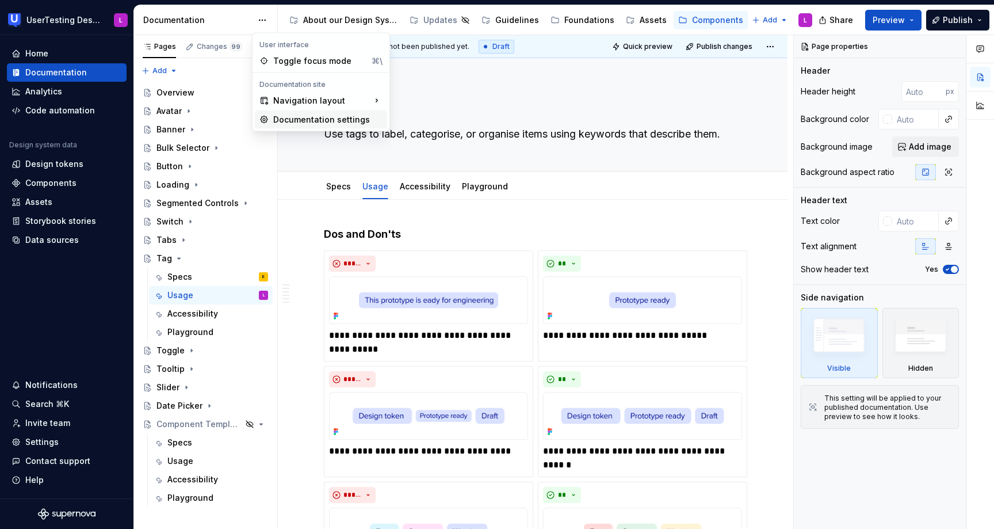
click at [304, 119] on div "Documentation settings" at bounding box center [327, 120] width 109 height 12
type textarea "*"
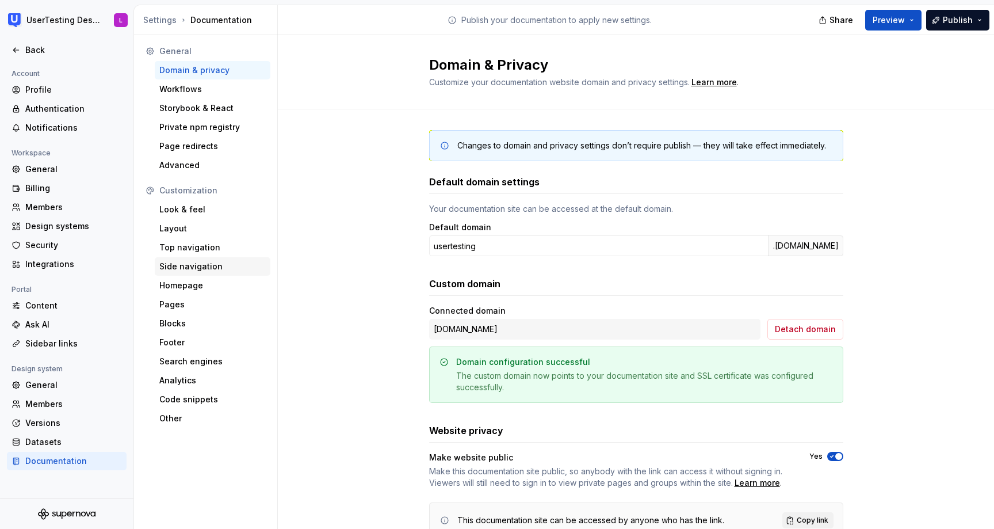
click at [186, 270] on div "Side navigation" at bounding box center [212, 267] width 106 height 12
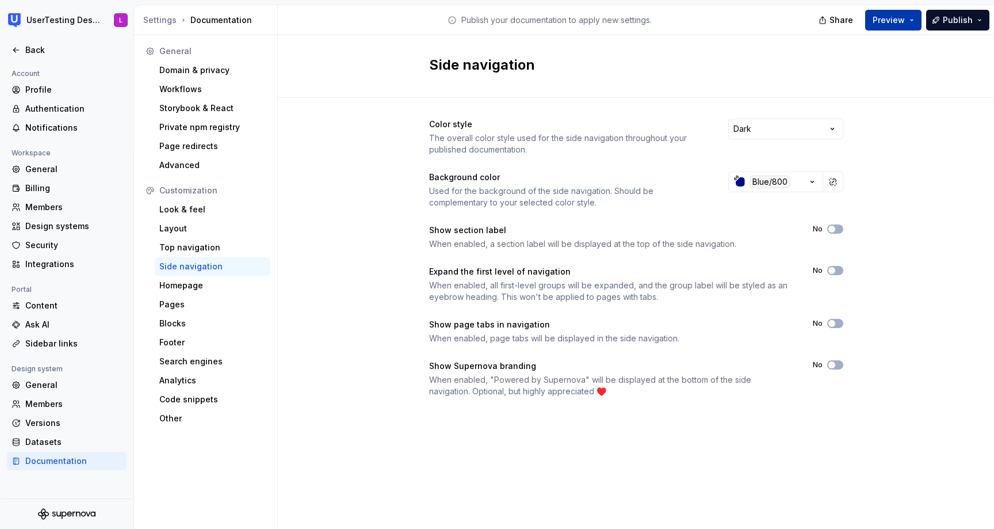
click at [889, 21] on span "Preview" at bounding box center [889, 20] width 32 height 12
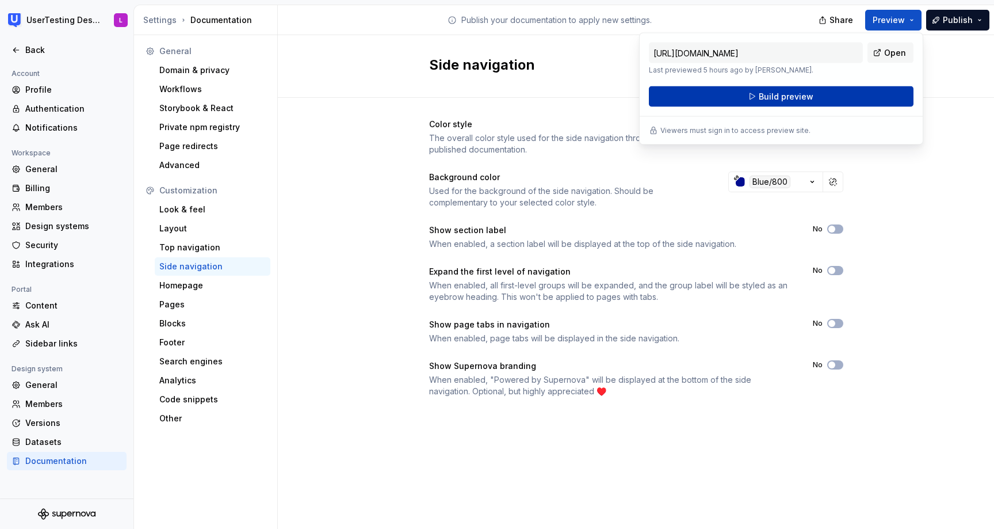
click at [830, 100] on button "Build preview" at bounding box center [781, 96] width 265 height 21
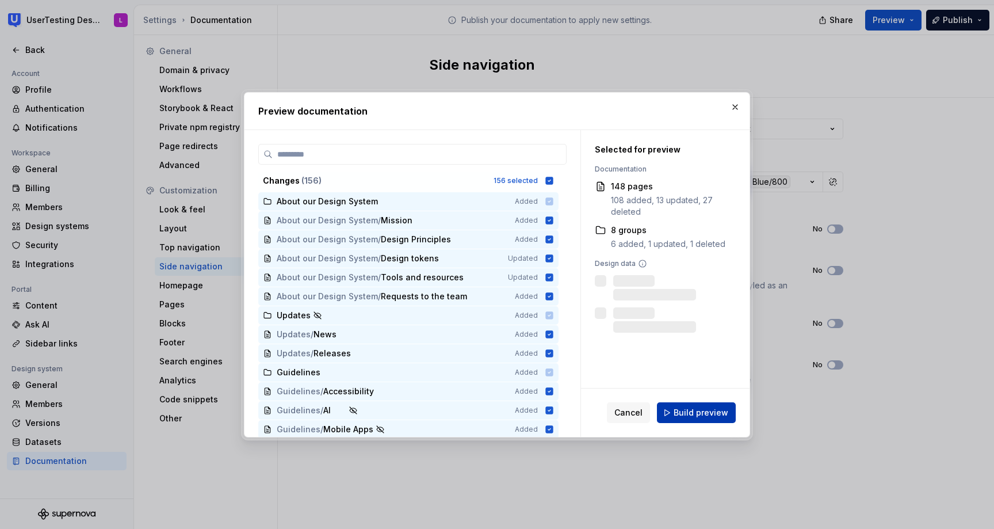
click at [718, 411] on span "Build preview" at bounding box center [701, 413] width 55 height 12
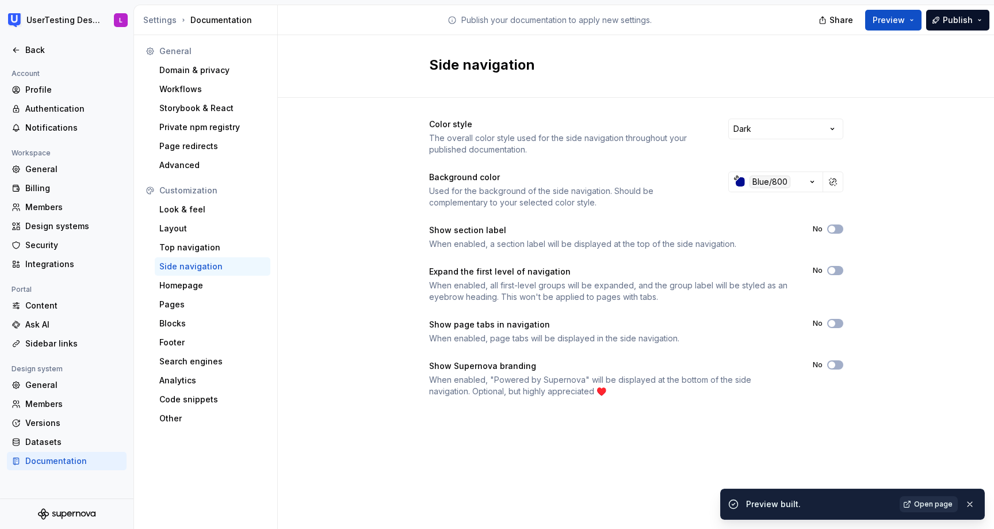
click at [933, 502] on span "Open page" at bounding box center [933, 504] width 39 height 9
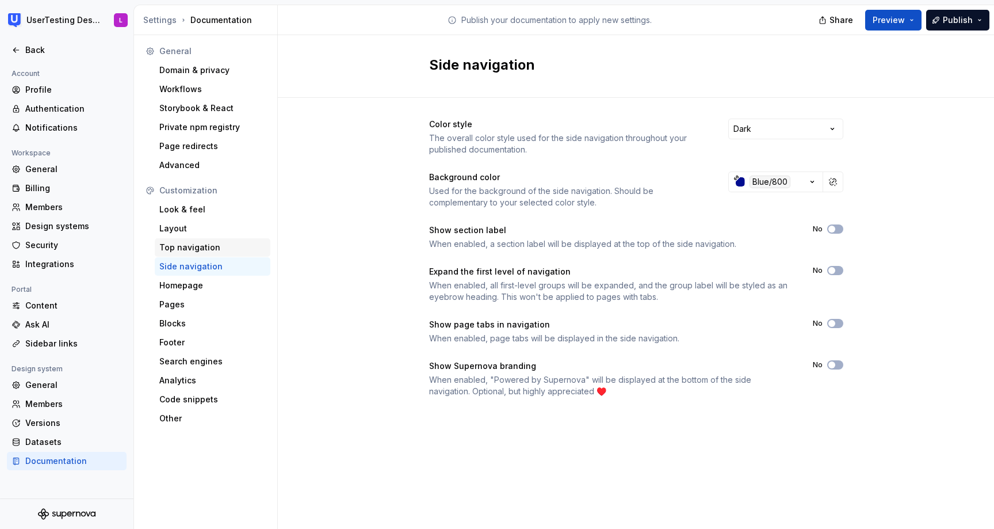
click at [207, 246] on div "Top navigation" at bounding box center [212, 248] width 106 height 12
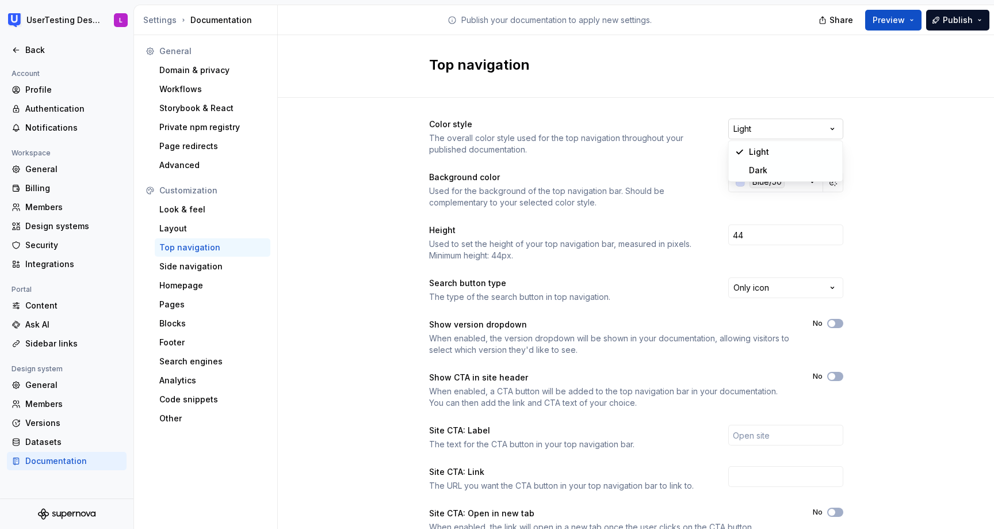
click at [812, 122] on html "UserTesting Design System L Back Account Profile Authentication Notifications W…" at bounding box center [497, 264] width 994 height 529
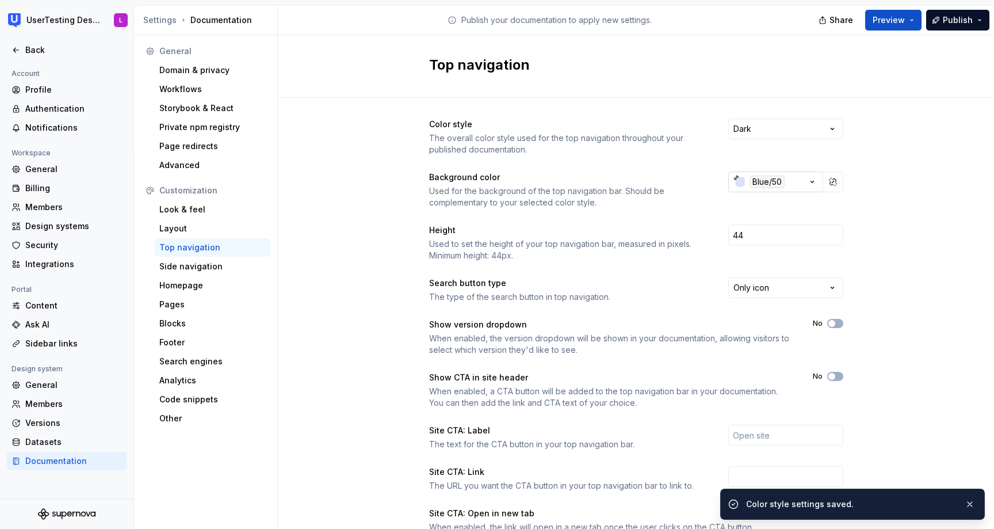
click at [768, 182] on div "Blue/50" at bounding box center [767, 182] width 35 height 13
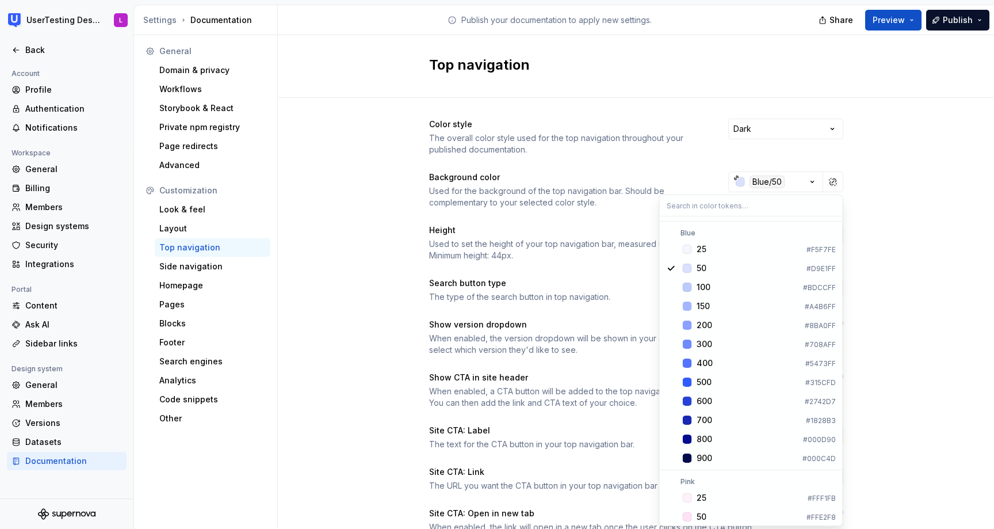
scroll to position [859, 0]
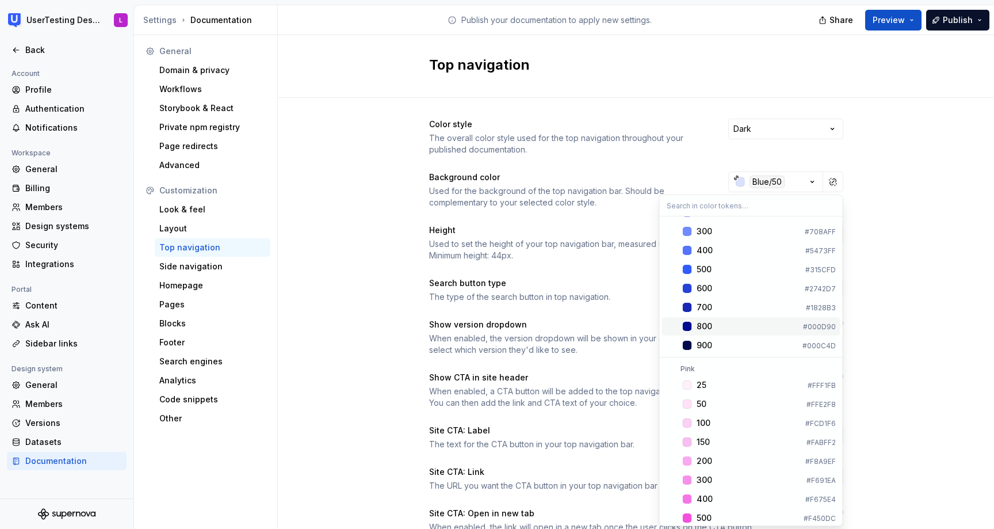
click at [714, 321] on div "800" at bounding box center [748, 327] width 102 height 12
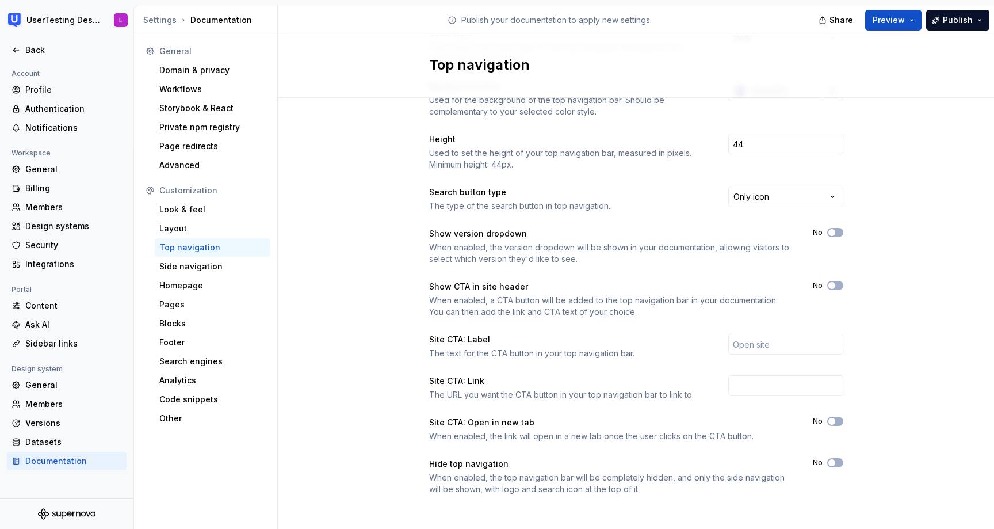
scroll to position [96, 0]
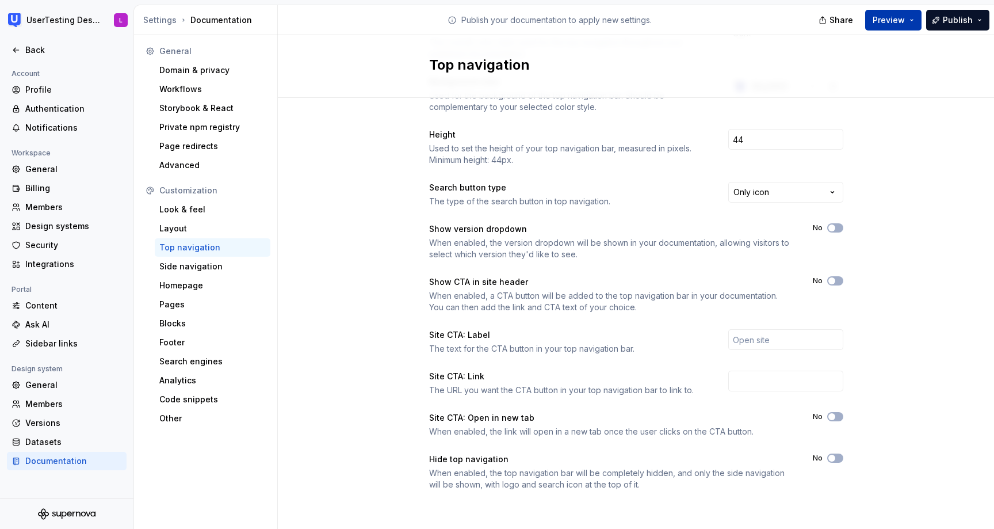
click at [898, 23] on span "Preview" at bounding box center [889, 20] width 32 height 12
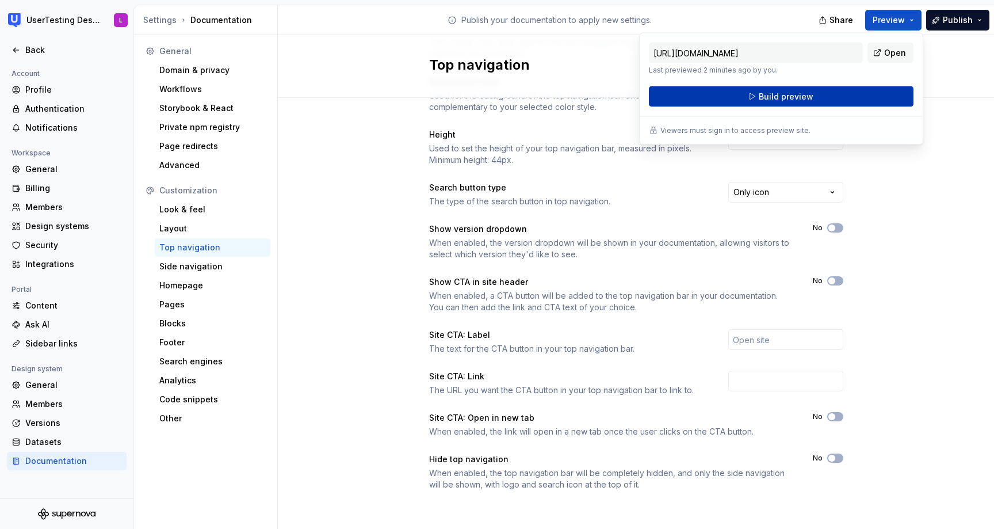
click at [858, 100] on button "Build preview" at bounding box center [781, 96] width 265 height 21
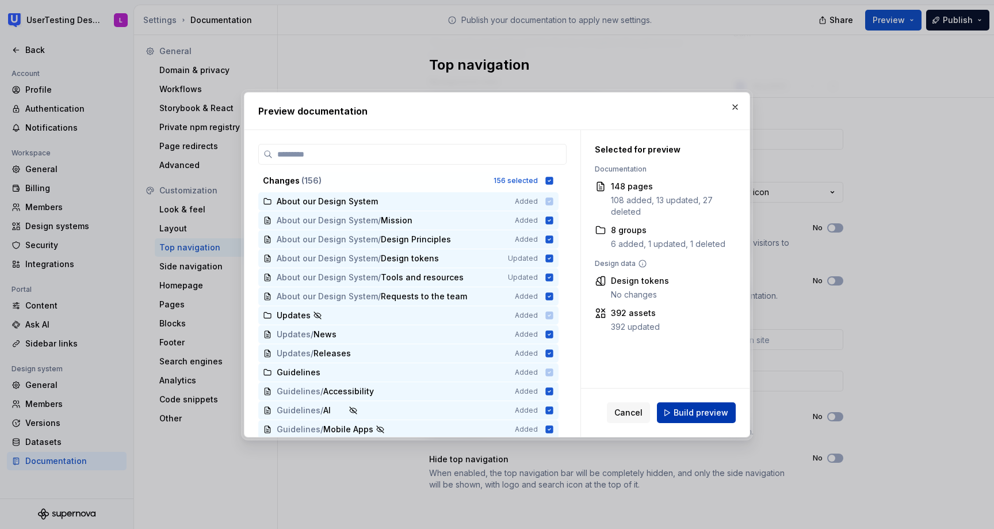
click at [702, 409] on span "Build preview" at bounding box center [701, 413] width 55 height 12
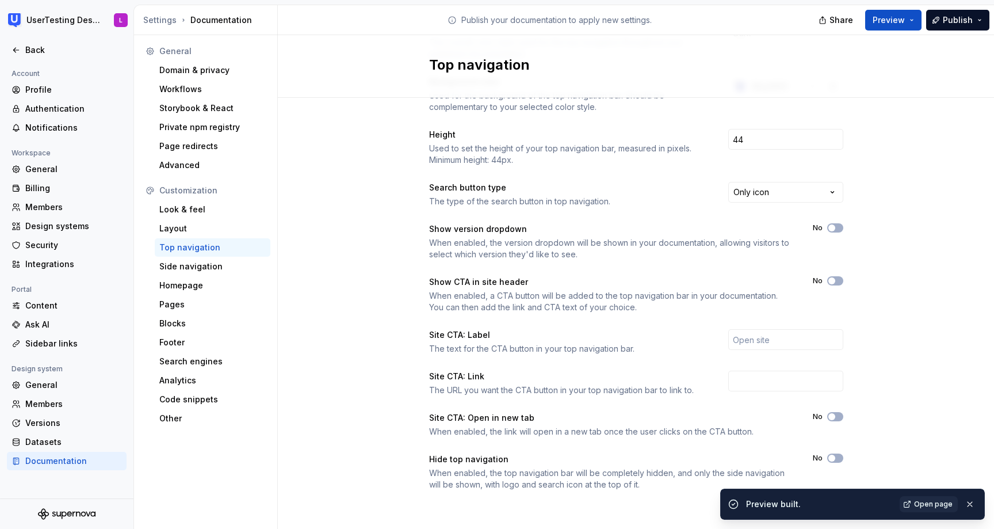
click at [927, 503] on span "Open page" at bounding box center [933, 504] width 39 height 9
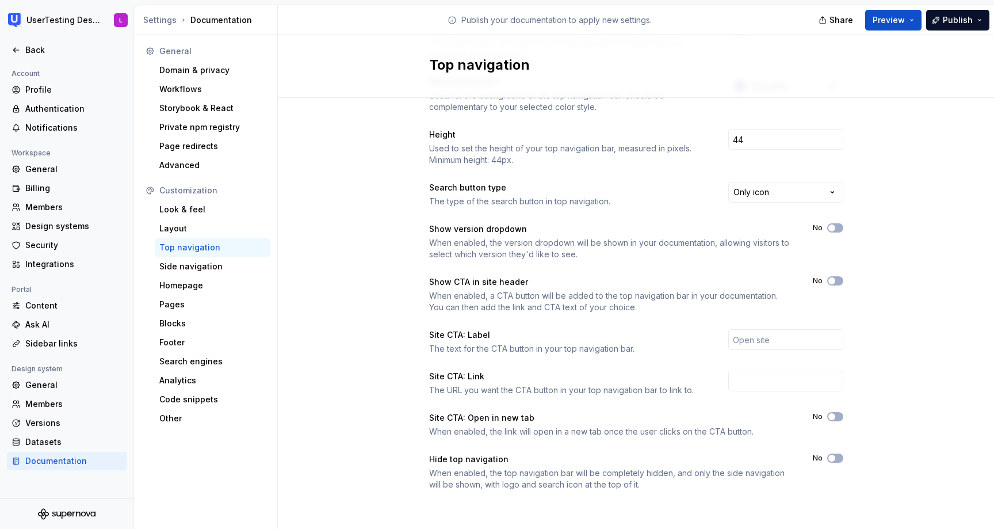
scroll to position [0, 0]
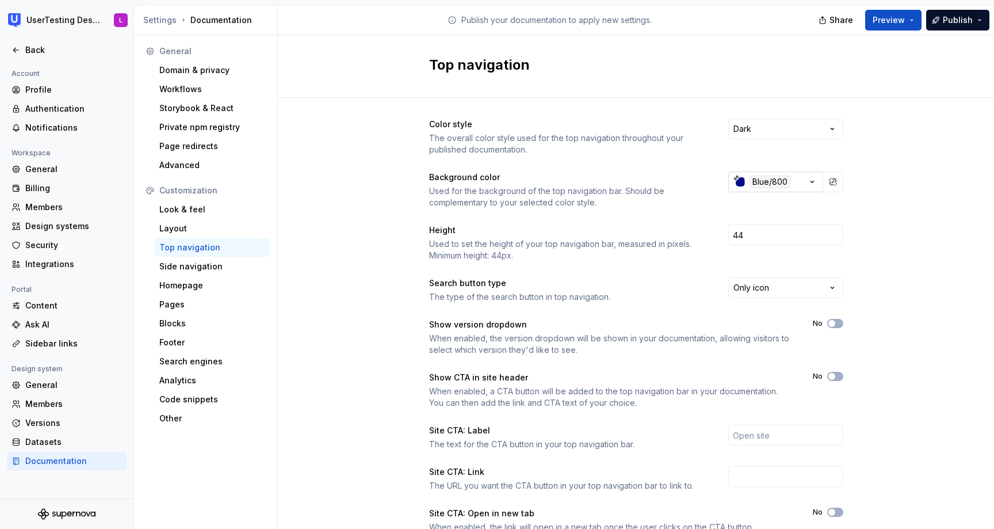
click at [760, 179] on div "Blue/800" at bounding box center [770, 182] width 41 height 13
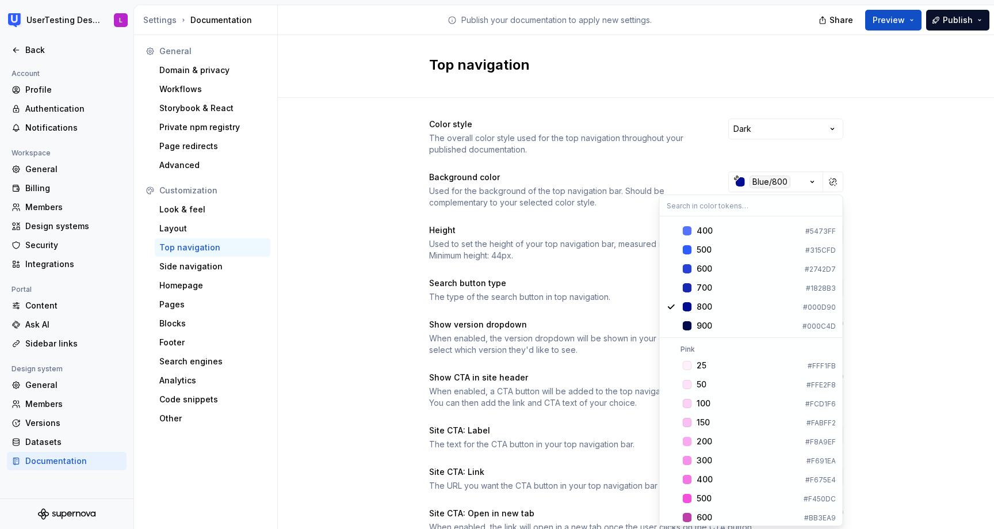
scroll to position [862, 0]
click at [686, 341] on div "Suggestions" at bounding box center [687, 342] width 9 height 9
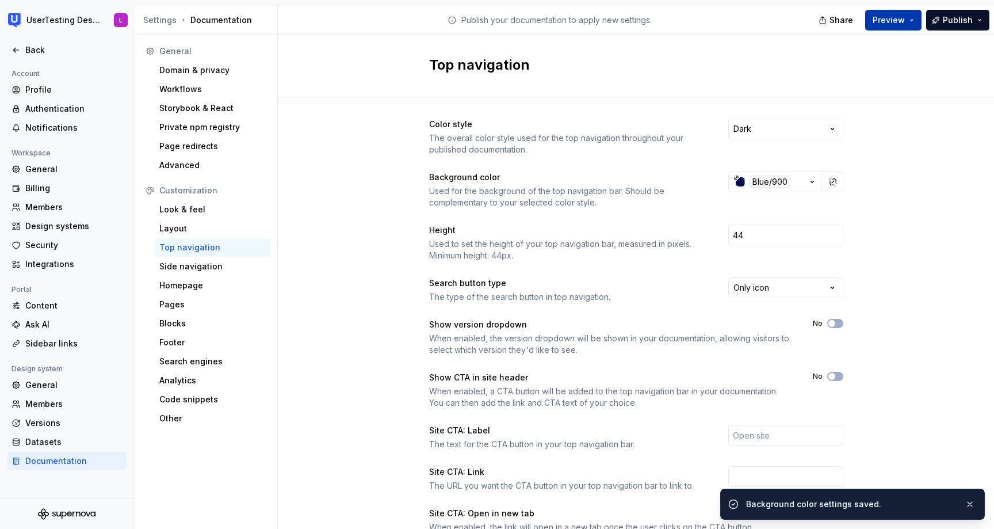
click at [885, 16] on span "Preview" at bounding box center [889, 20] width 32 height 12
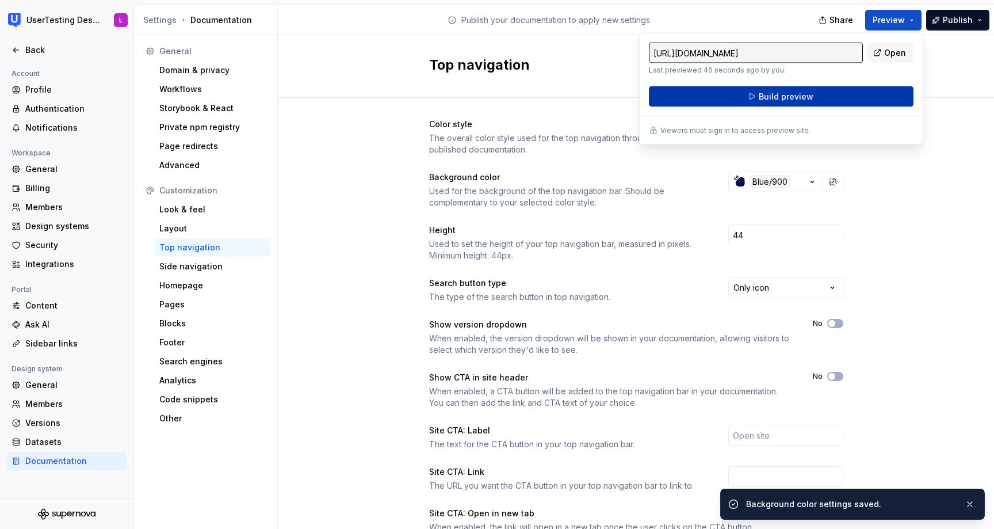
click at [775, 95] on span "Build preview" at bounding box center [786, 97] width 55 height 12
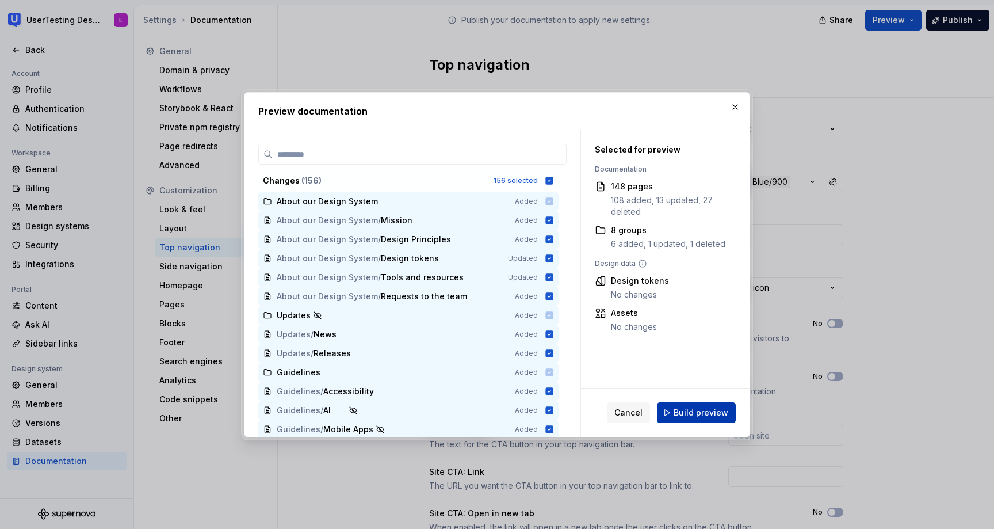
click at [695, 420] on button "Build preview" at bounding box center [696, 412] width 79 height 21
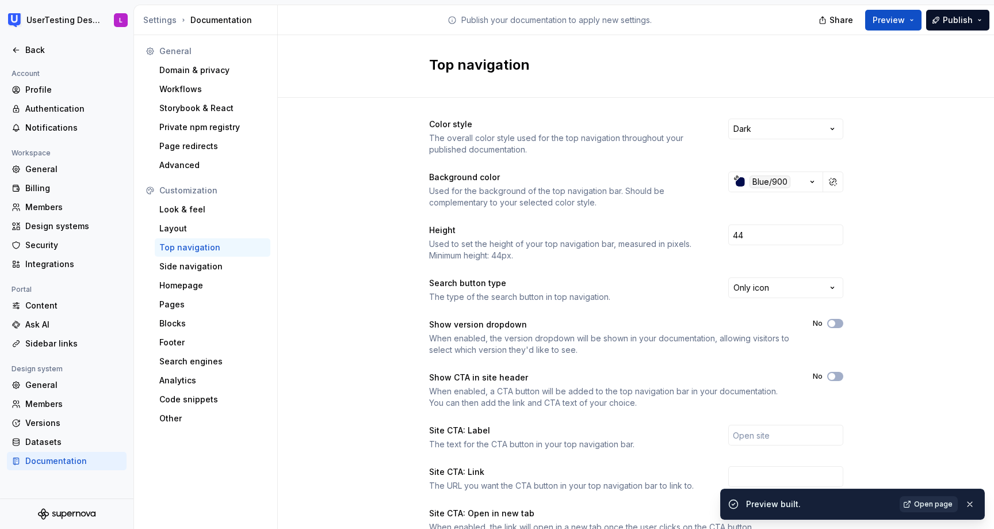
click at [942, 502] on span "Open page" at bounding box center [933, 504] width 39 height 9
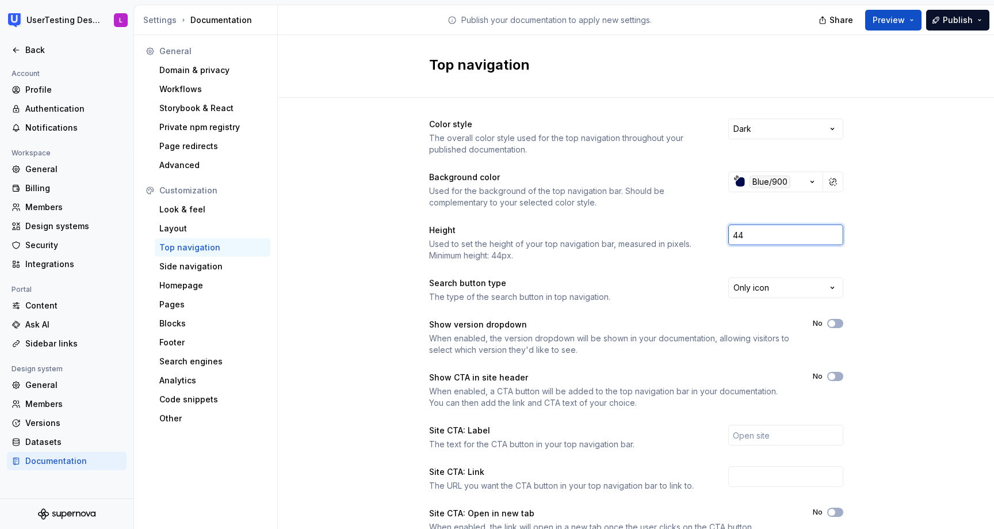
drag, startPoint x: 753, startPoint y: 238, endPoint x: 687, endPoint y: 229, distance: 66.2
click at [688, 230] on div "Height Used to set the height of your top navigation bar, measured in pixels. M…" at bounding box center [636, 242] width 414 height 37
type input "64"
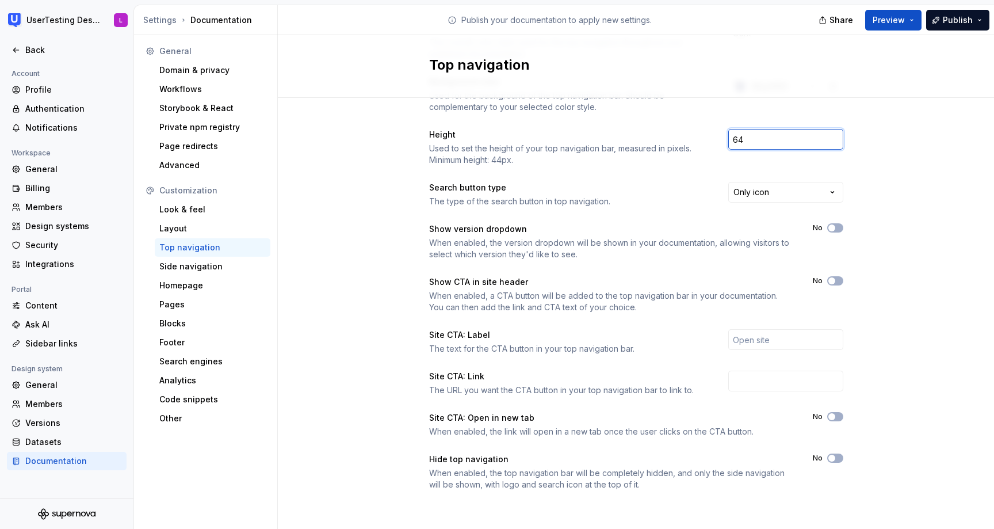
scroll to position [0, 0]
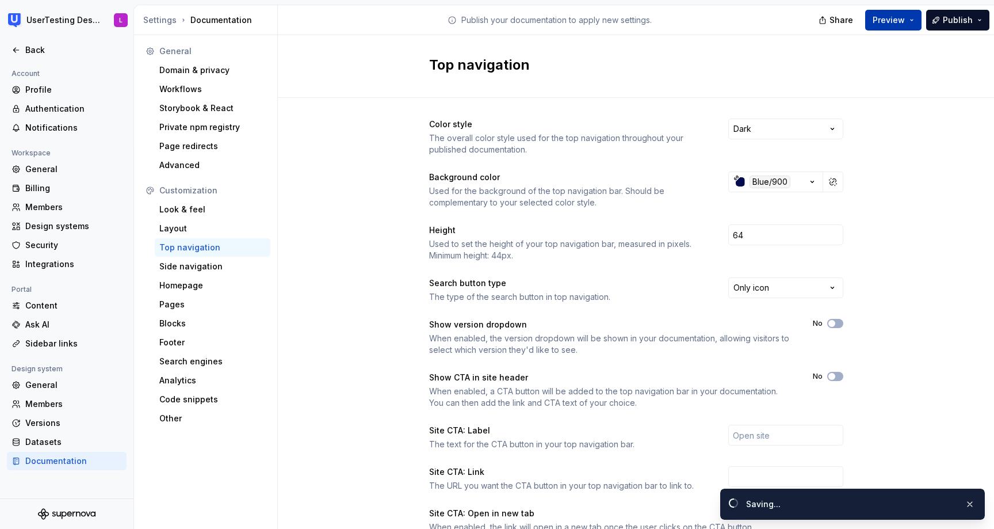
click at [895, 16] on span "Preview" at bounding box center [889, 20] width 32 height 12
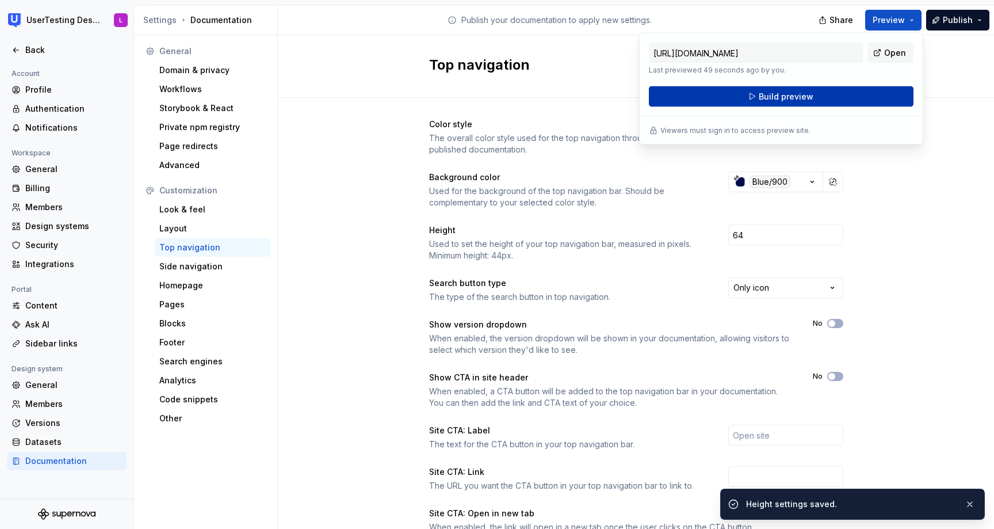
click at [811, 98] on span "Build preview" at bounding box center [786, 97] width 55 height 12
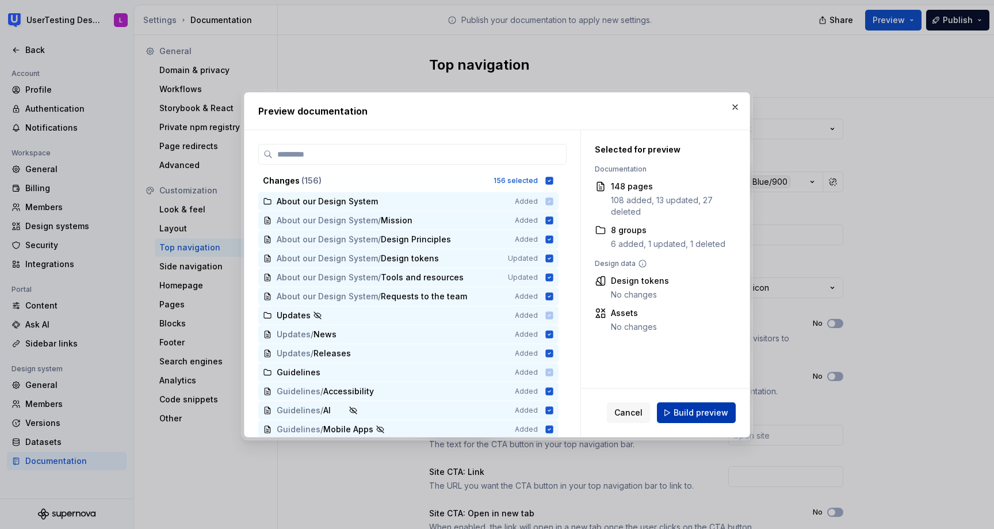
click at [693, 413] on span "Build preview" at bounding box center [701, 413] width 55 height 12
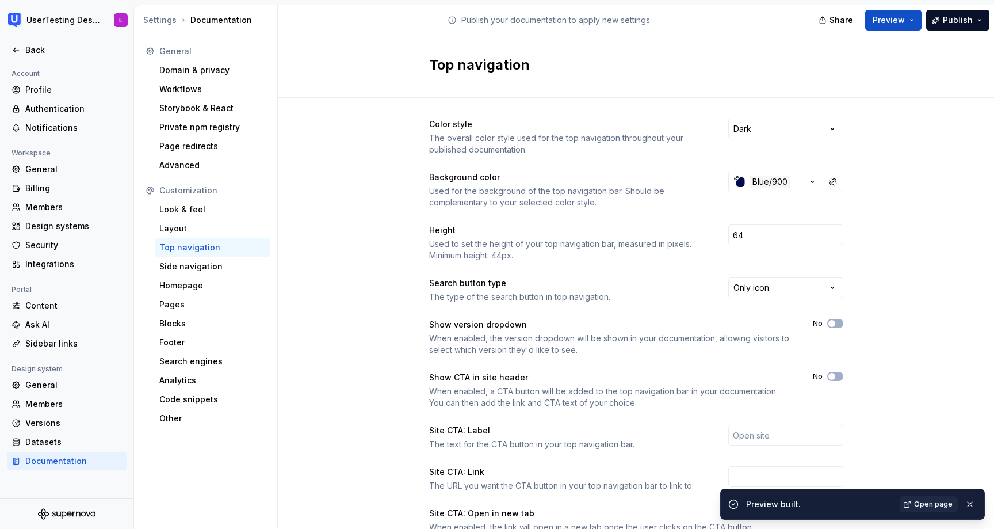
click at [921, 500] on span "Open page" at bounding box center [933, 504] width 39 height 9
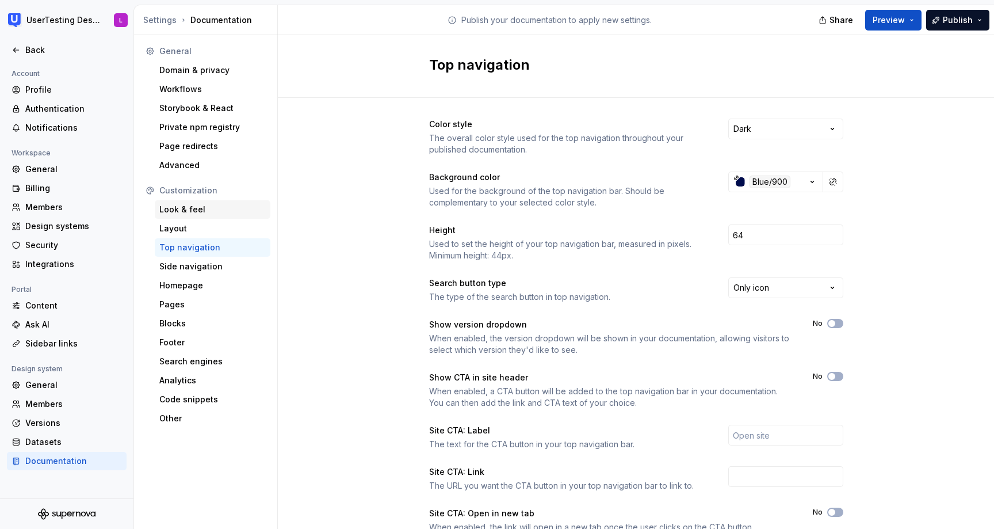
click at [194, 211] on div "Look & feel" at bounding box center [212, 210] width 106 height 12
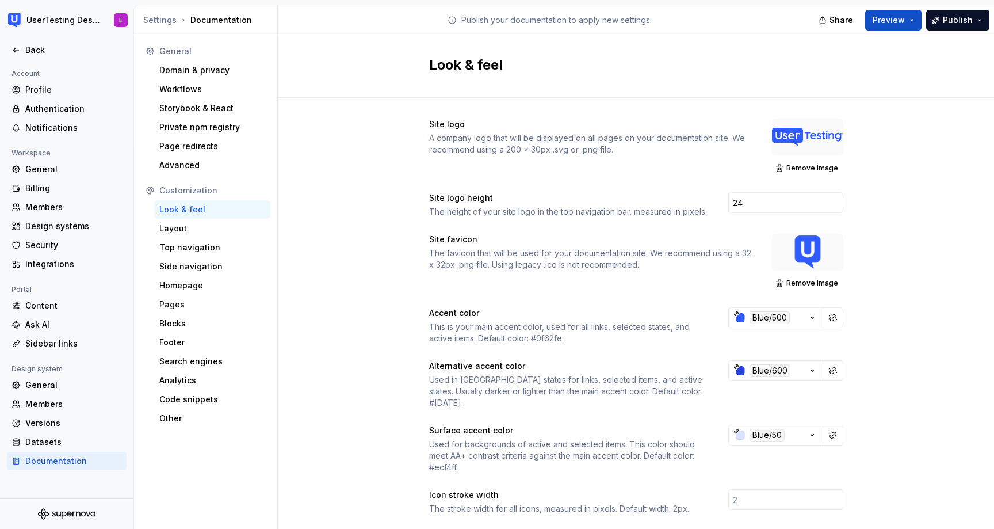
click at [806, 139] on div at bounding box center [807, 137] width 71 height 37
click at [807, 173] on button "Remove image" at bounding box center [807, 168] width 71 height 16
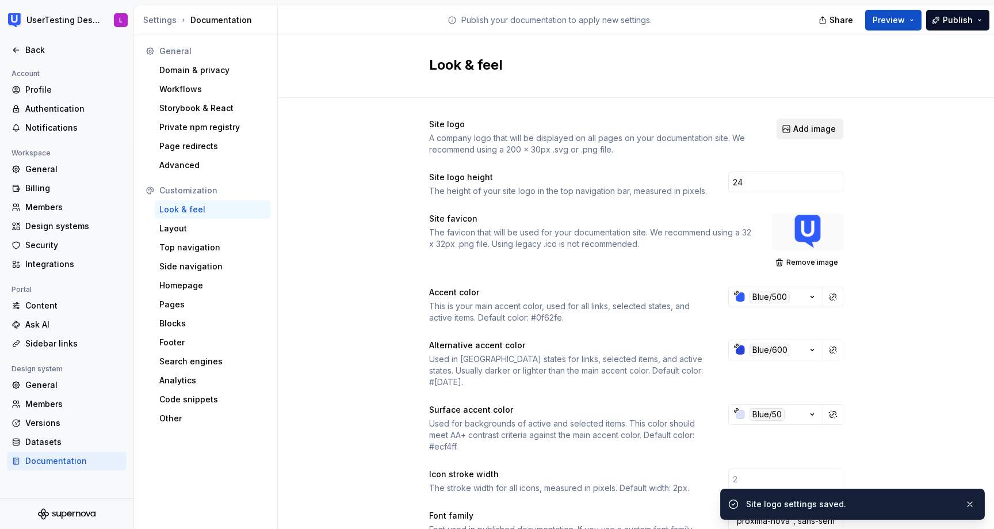
click at [807, 131] on span "Add image" at bounding box center [815, 129] width 43 height 12
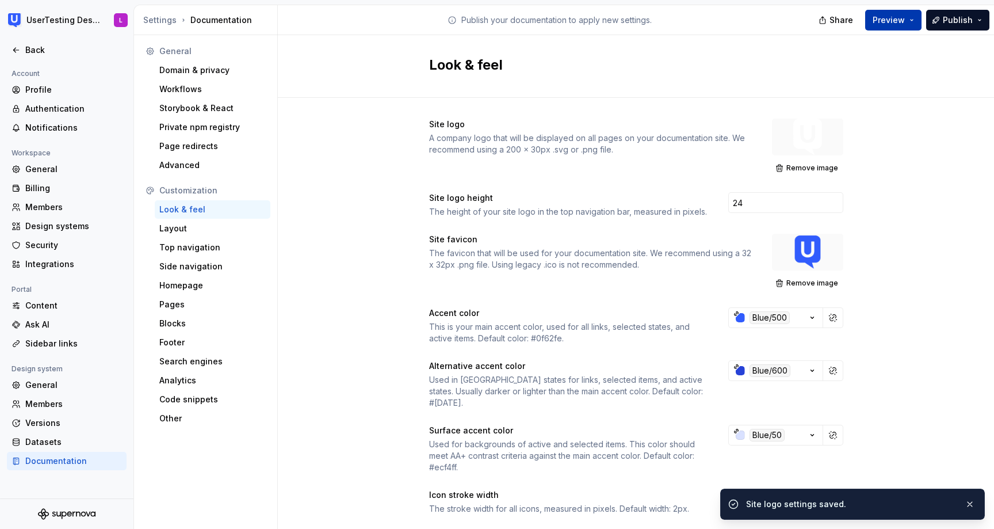
click at [893, 20] on span "Preview" at bounding box center [889, 20] width 32 height 12
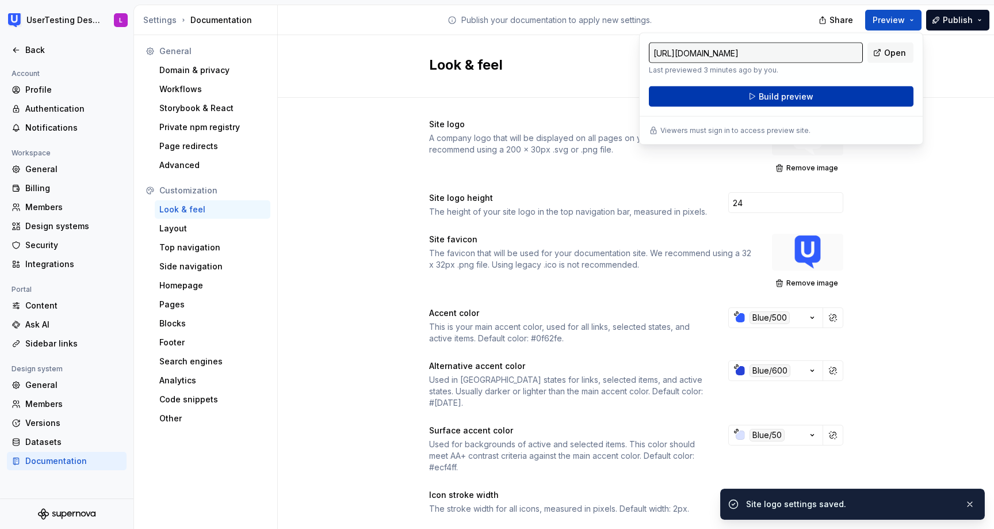
click at [859, 95] on button "Build preview" at bounding box center [781, 96] width 265 height 21
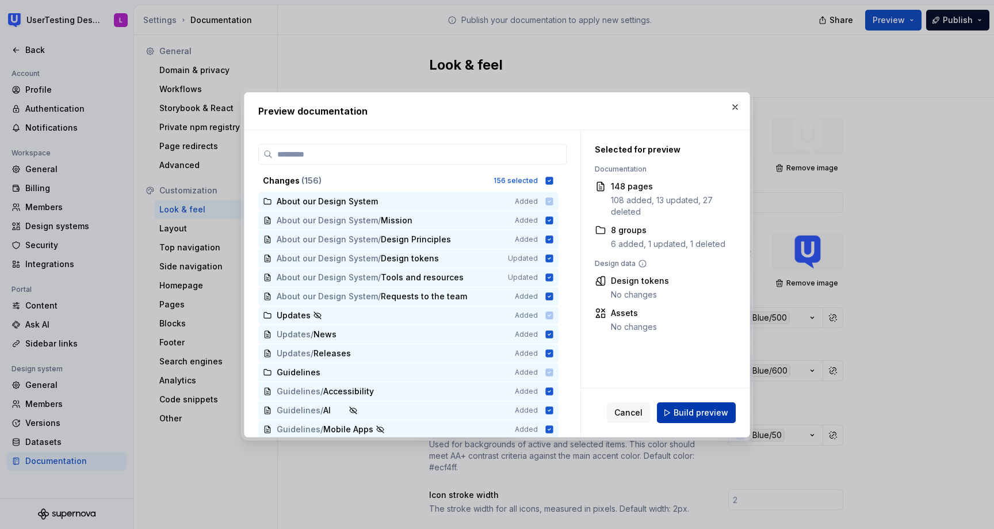
click at [702, 411] on span "Build preview" at bounding box center [701, 413] width 55 height 12
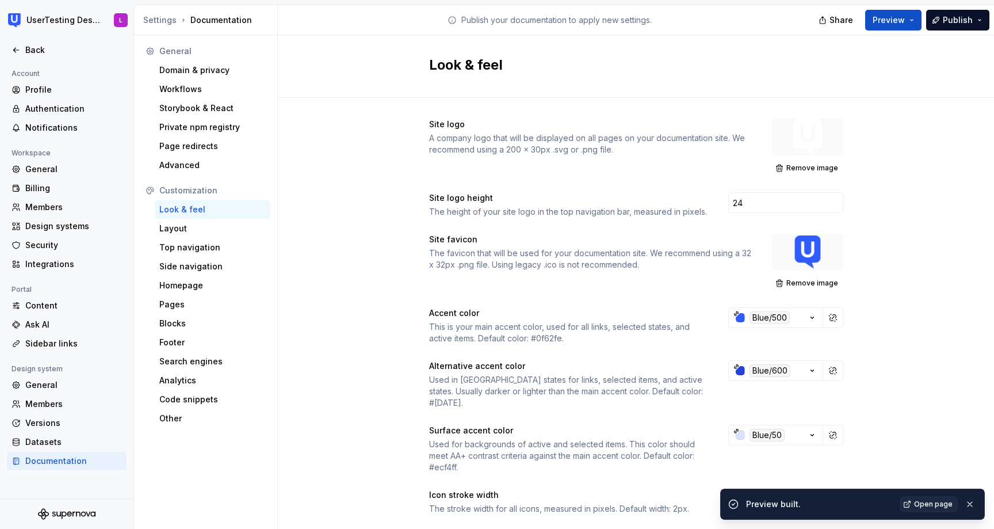
click at [933, 500] on span "Open page" at bounding box center [933, 504] width 39 height 9
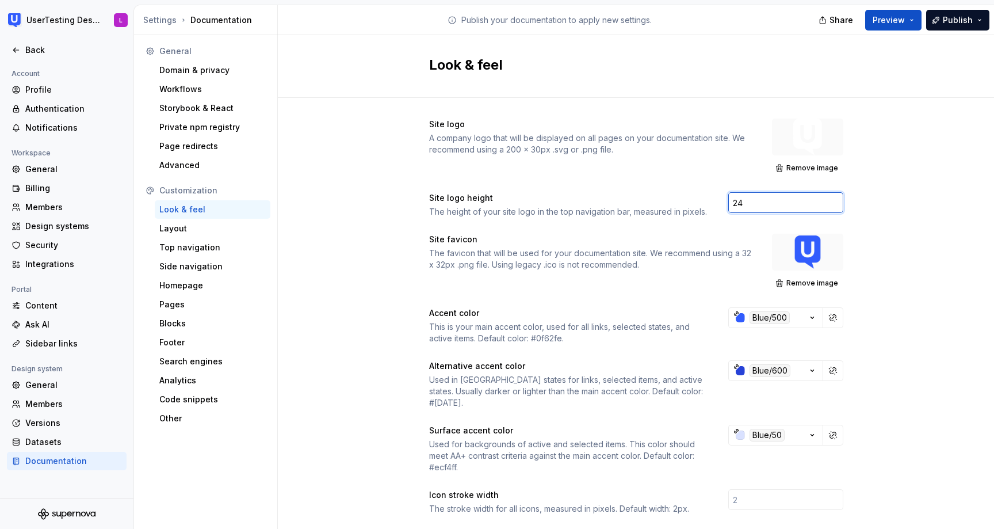
drag, startPoint x: 739, startPoint y: 203, endPoint x: 727, endPoint y: 203, distance: 12.1
click at [727, 203] on div "Site logo height The height of your site logo in the top navigation bar, measur…" at bounding box center [636, 204] width 414 height 25
drag, startPoint x: 761, startPoint y: 205, endPoint x: 721, endPoint y: 200, distance: 40.0
click at [721, 200] on div "Site logo height The height of your site logo in the top navigation bar, measur…" at bounding box center [636, 204] width 414 height 25
type input "32"
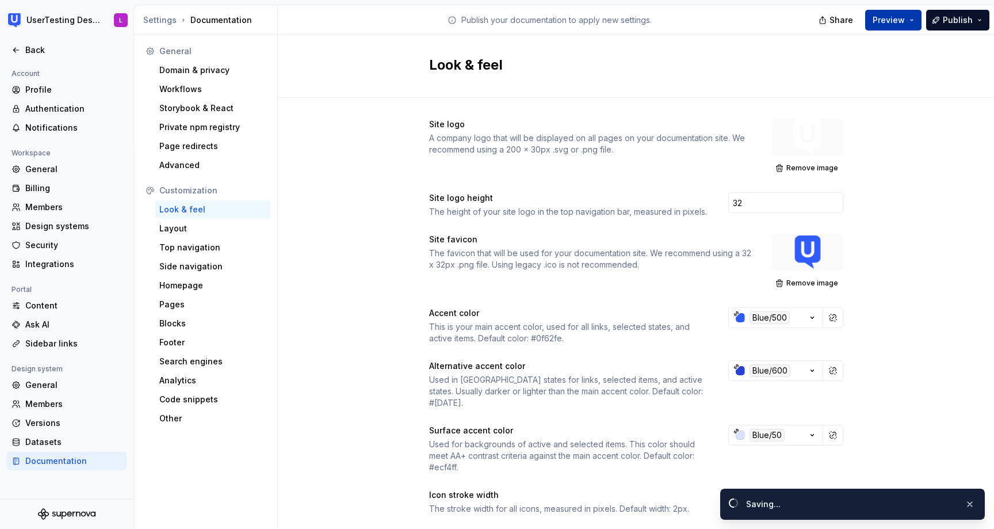
click at [894, 18] on span "Preview" at bounding box center [889, 20] width 32 height 12
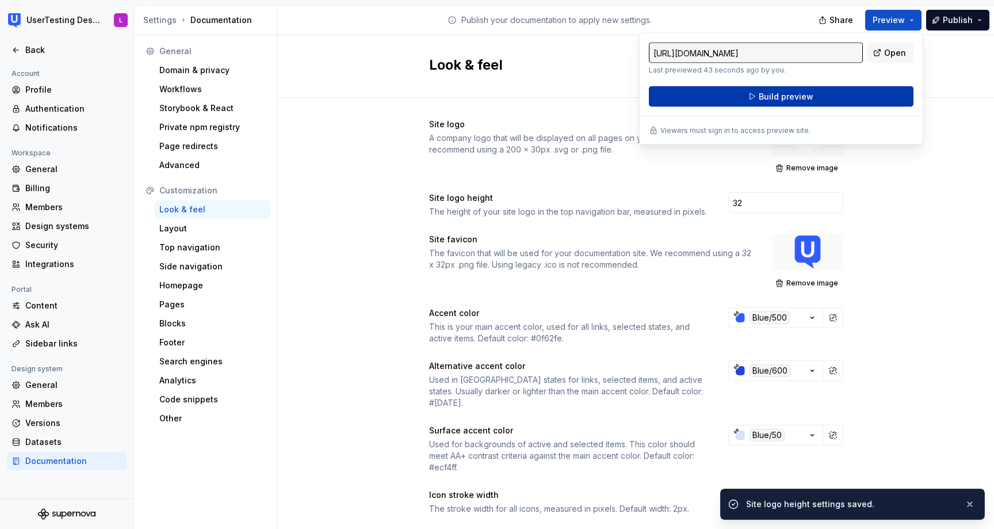
click at [845, 94] on button "Build preview" at bounding box center [781, 96] width 265 height 21
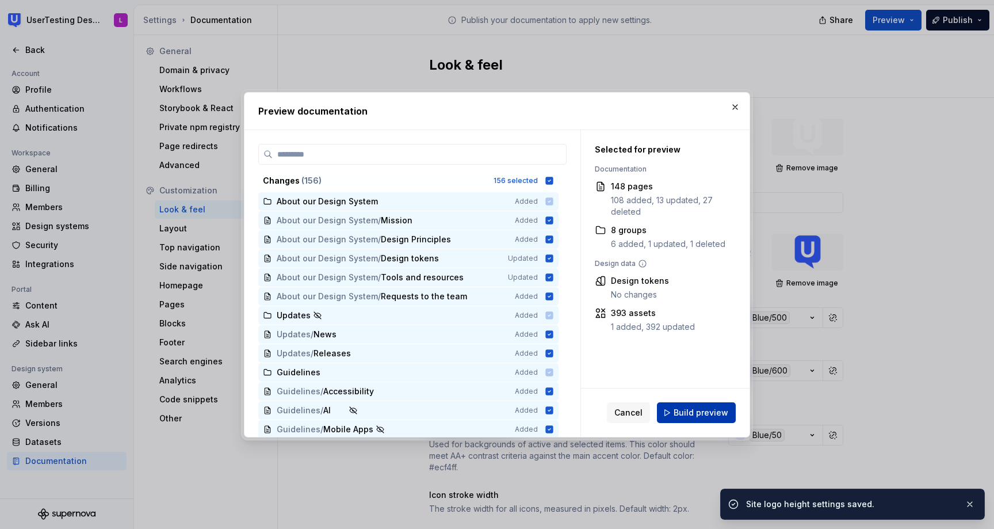
click at [691, 410] on span "Build preview" at bounding box center [701, 413] width 55 height 12
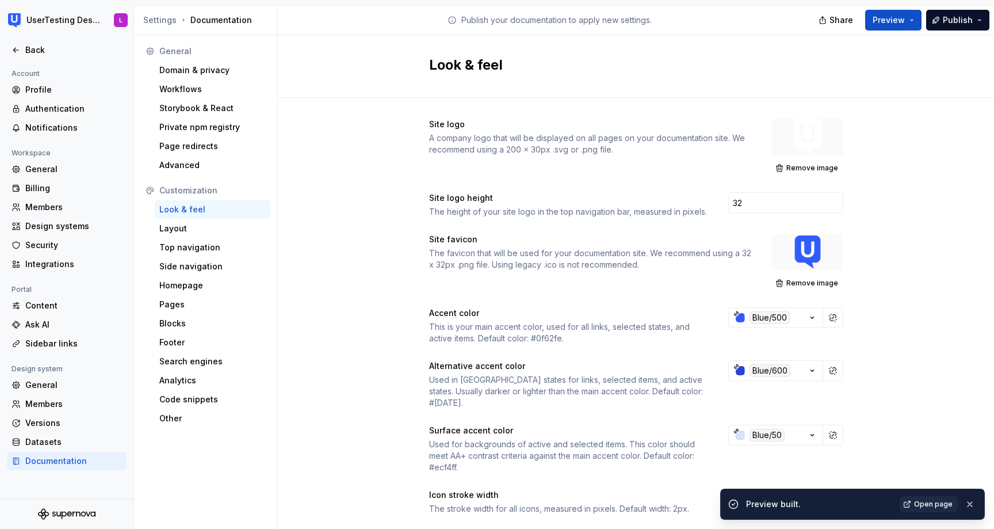
click at [931, 505] on span "Open page" at bounding box center [933, 504] width 39 height 9
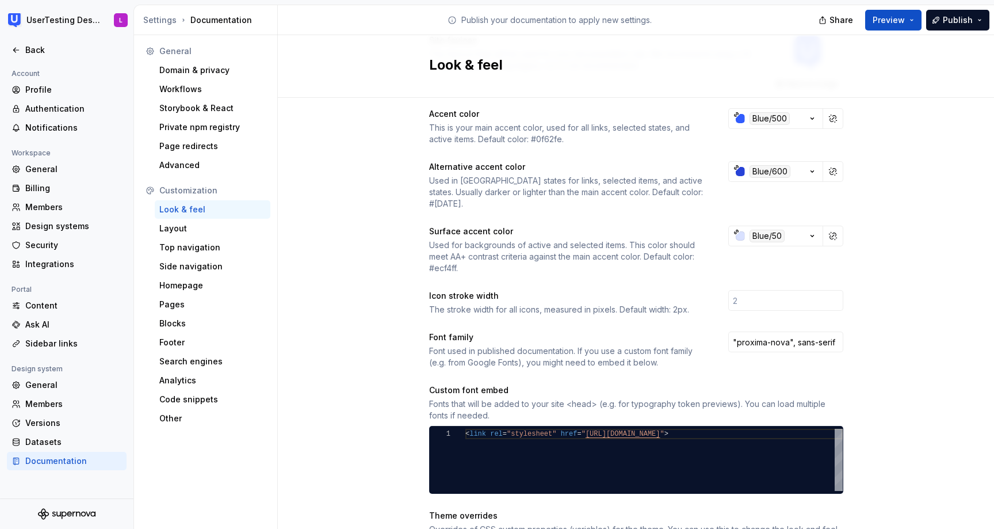
scroll to position [209, 0]
